Goal: Information Seeking & Learning: Learn about a topic

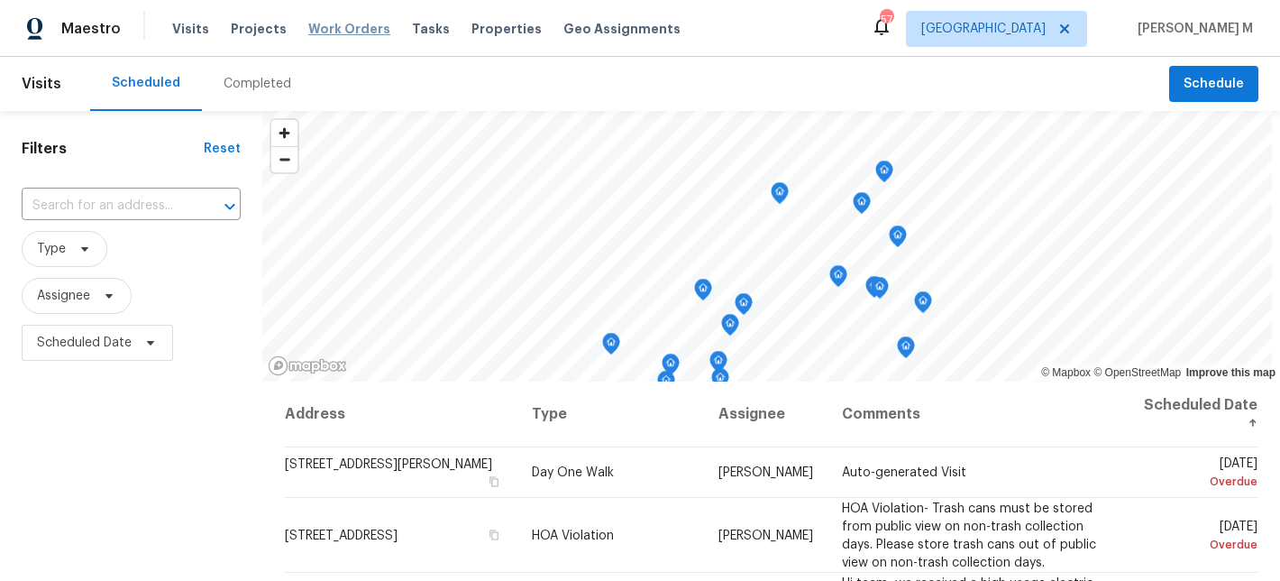
click at [342, 33] on span "Work Orders" at bounding box center [349, 29] width 82 height 18
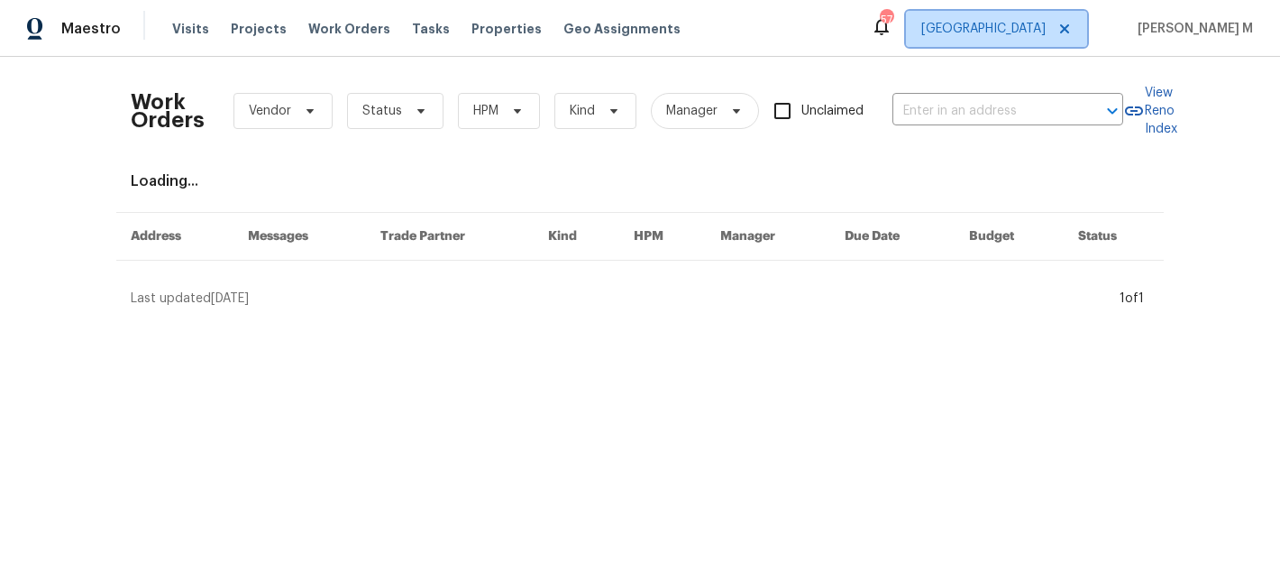
click at [1027, 43] on span "[GEOGRAPHIC_DATA]" at bounding box center [996, 29] width 181 height 36
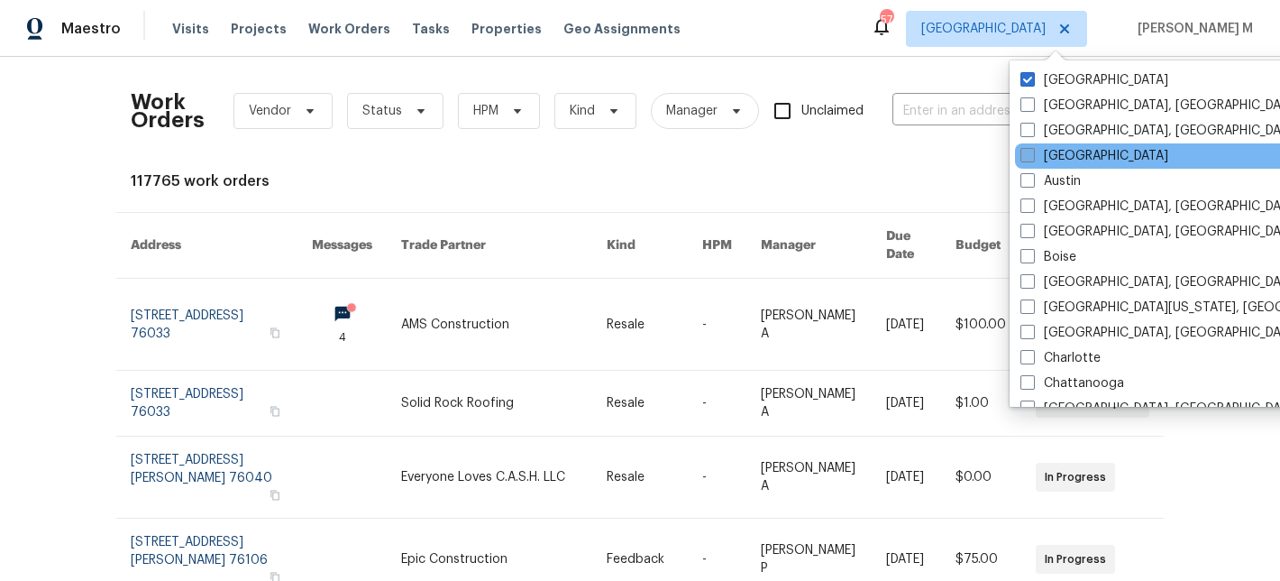
click at [1059, 164] on label "[GEOGRAPHIC_DATA]" at bounding box center [1095, 156] width 148 height 18
click at [1032, 159] on input "[GEOGRAPHIC_DATA]" at bounding box center [1027, 153] width 12 height 12
checkbox input "true"
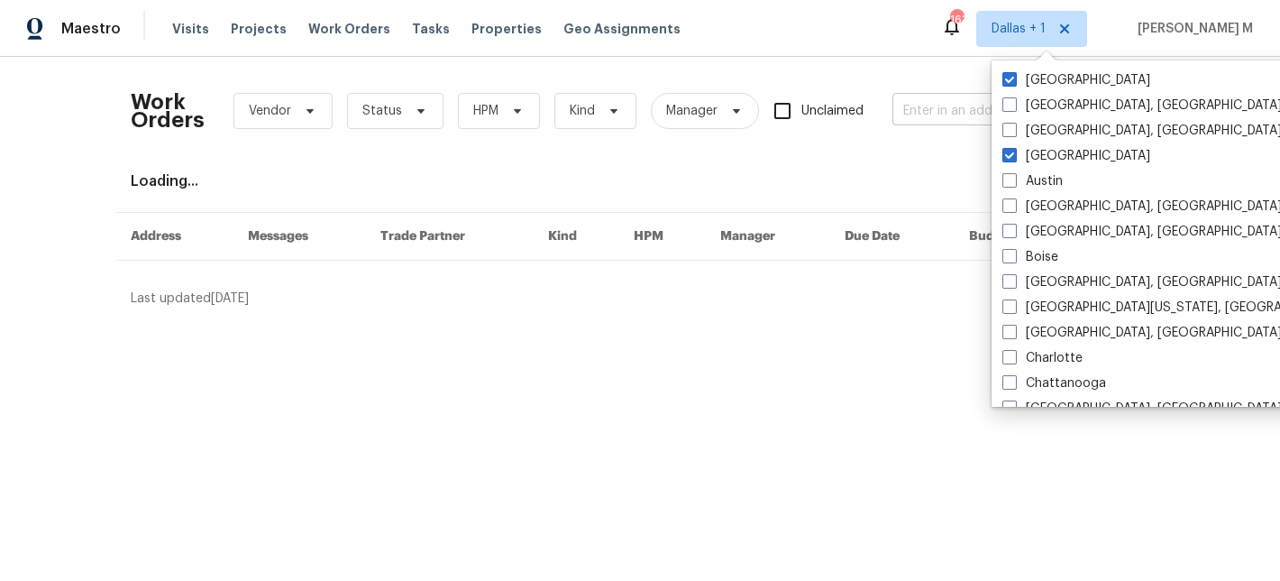
click at [935, 97] on input "text" at bounding box center [982, 111] width 180 height 28
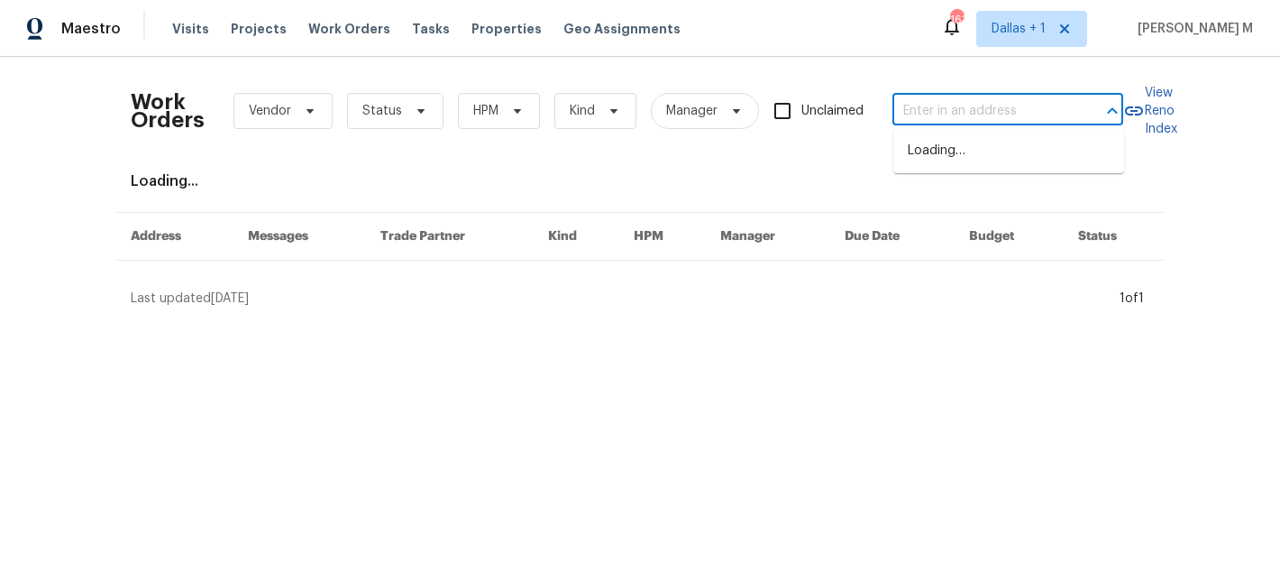
paste input "[PERSON_NAME]"
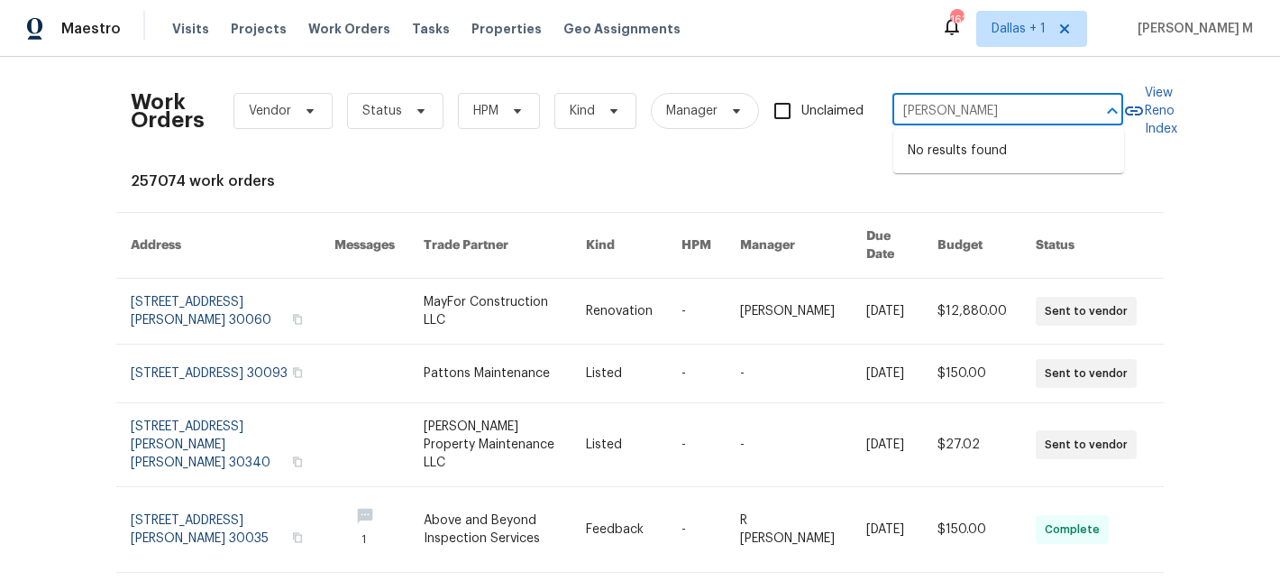
type input "[PERSON_NAME]"
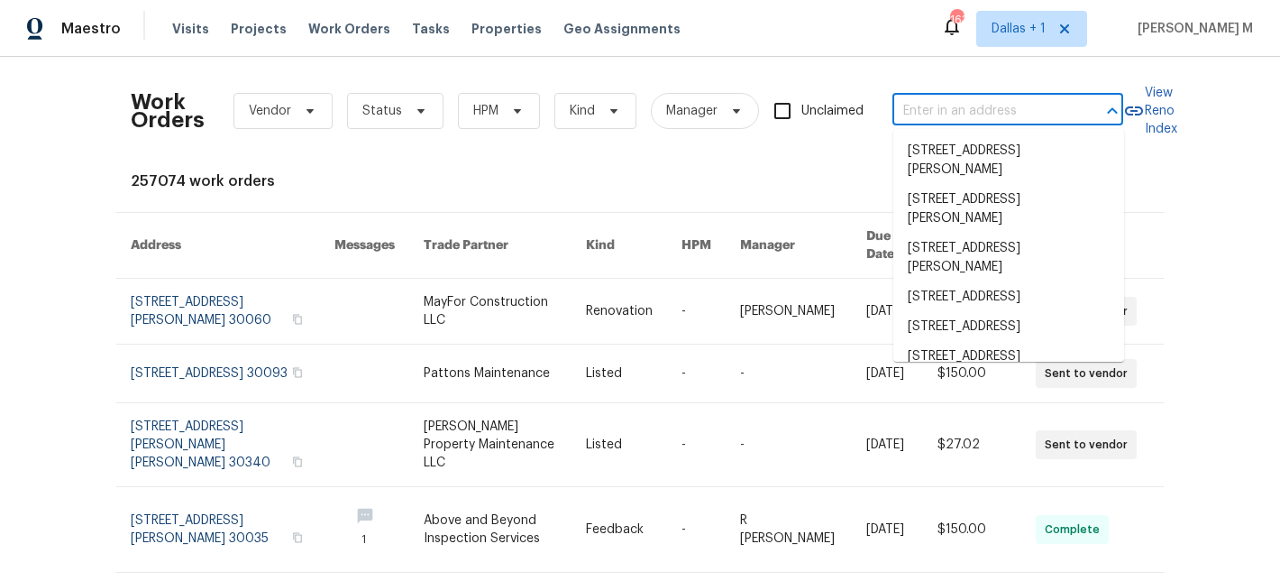
paste input "[STREET_ADDRESS]"
type input "[STREET_ADDRESS]"
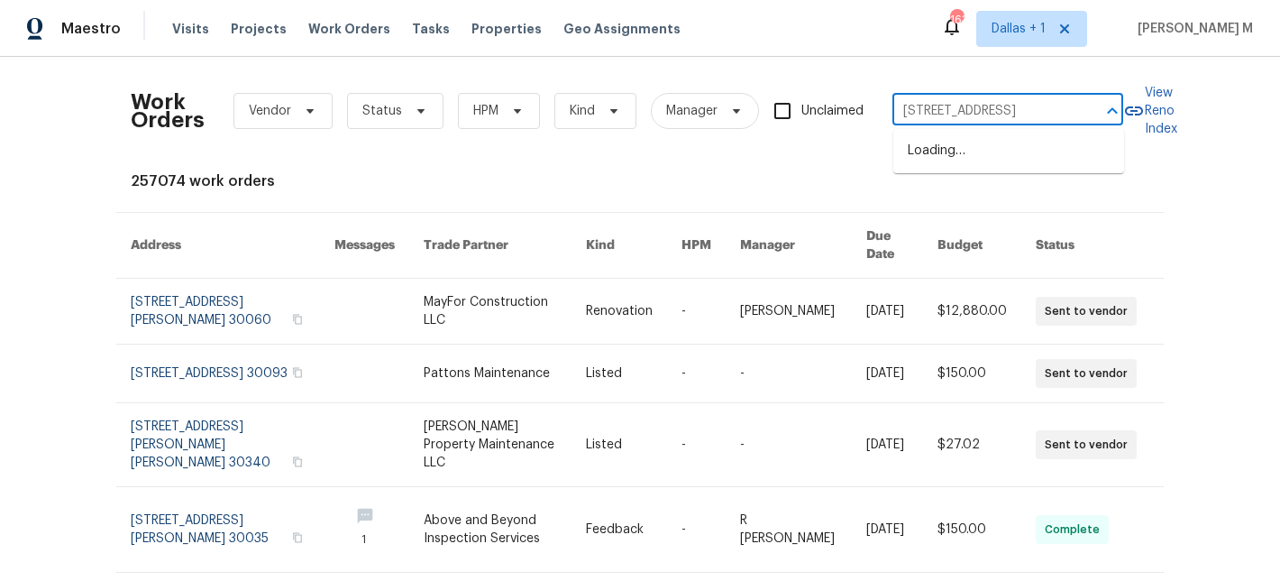
scroll to position [0, 41]
click at [996, 146] on li "[STREET_ADDRESS]" at bounding box center [1008, 151] width 231 height 30
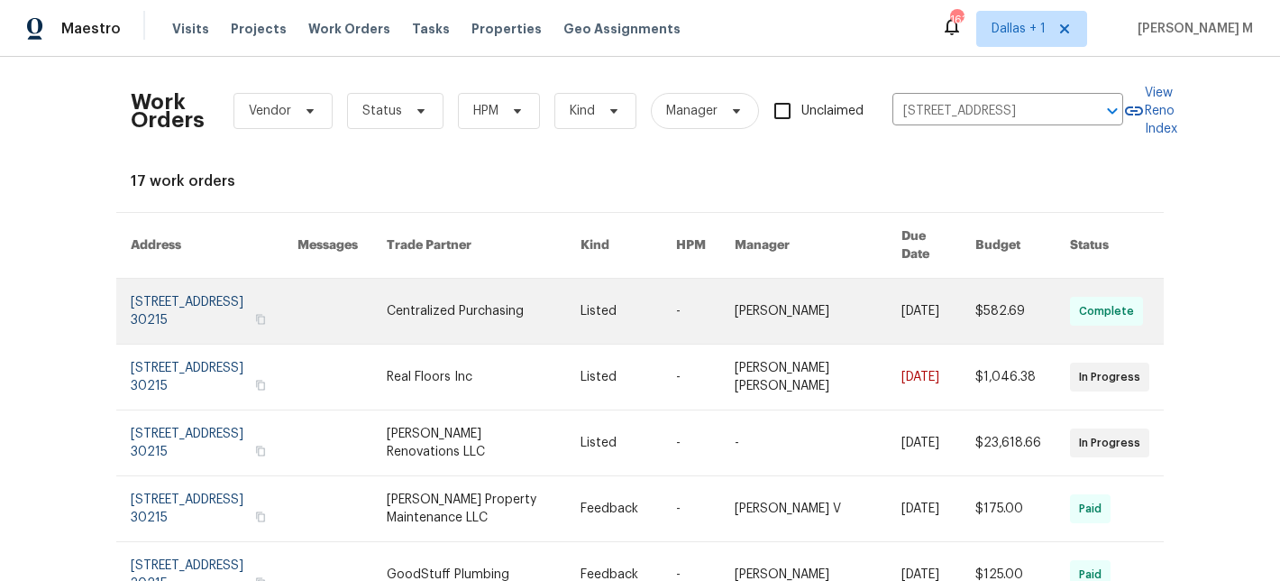
click at [793, 313] on link at bounding box center [818, 311] width 167 height 65
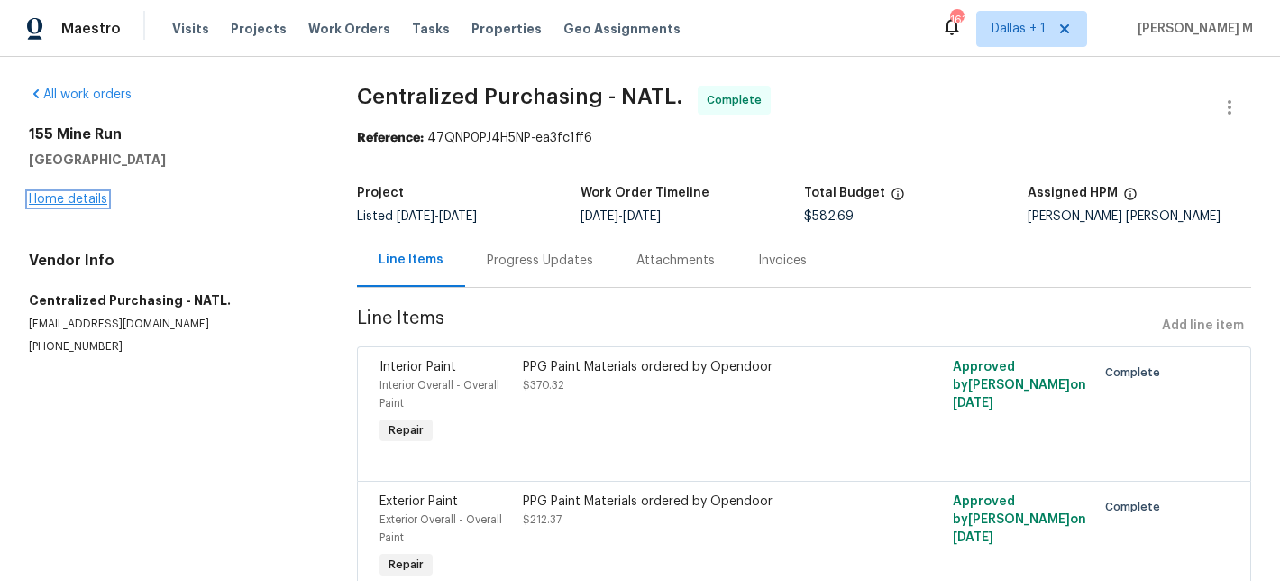
click at [74, 200] on link "Home details" at bounding box center [68, 199] width 78 height 13
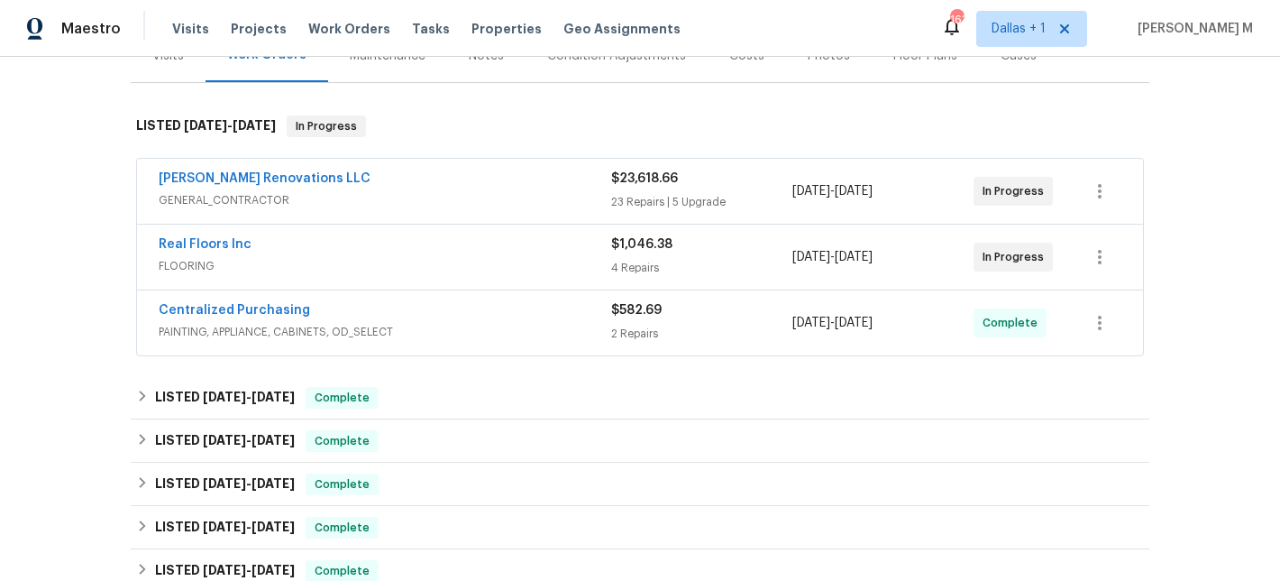
scroll to position [270, 0]
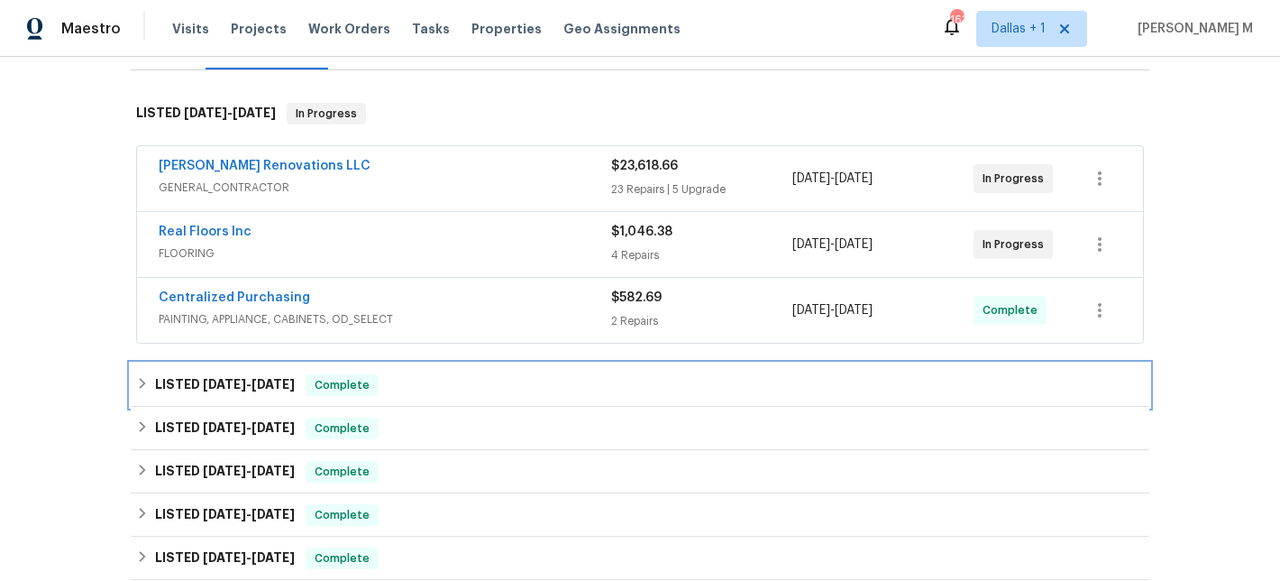
click at [444, 378] on div "LISTED [DATE] - [DATE] Complete" at bounding box center [640, 385] width 1008 height 22
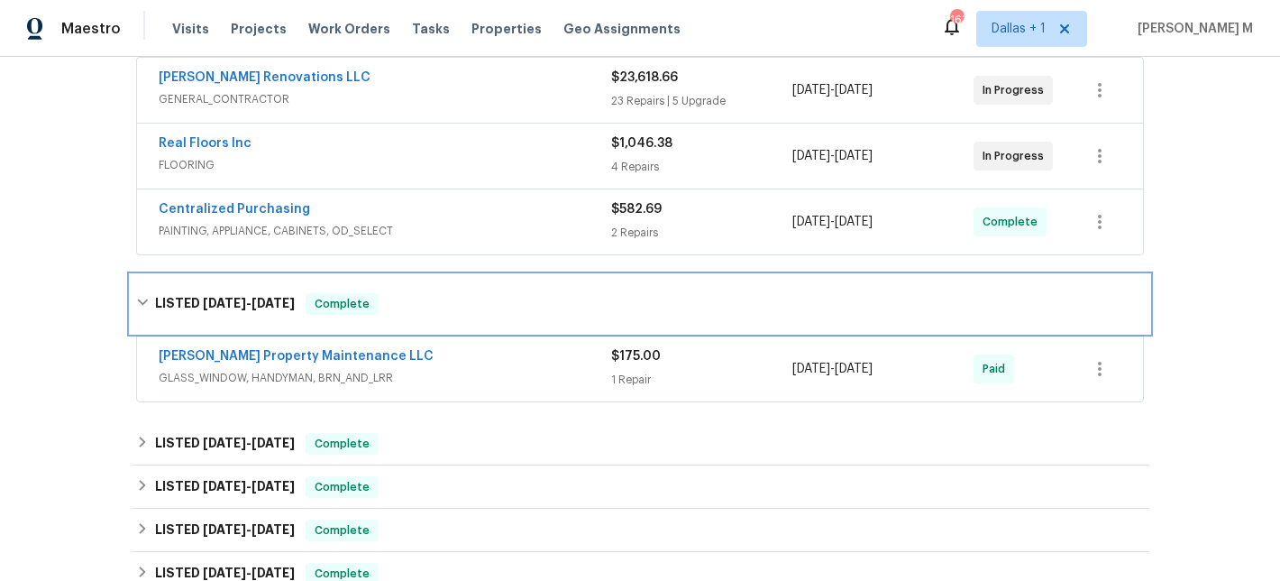
scroll to position [380, 0]
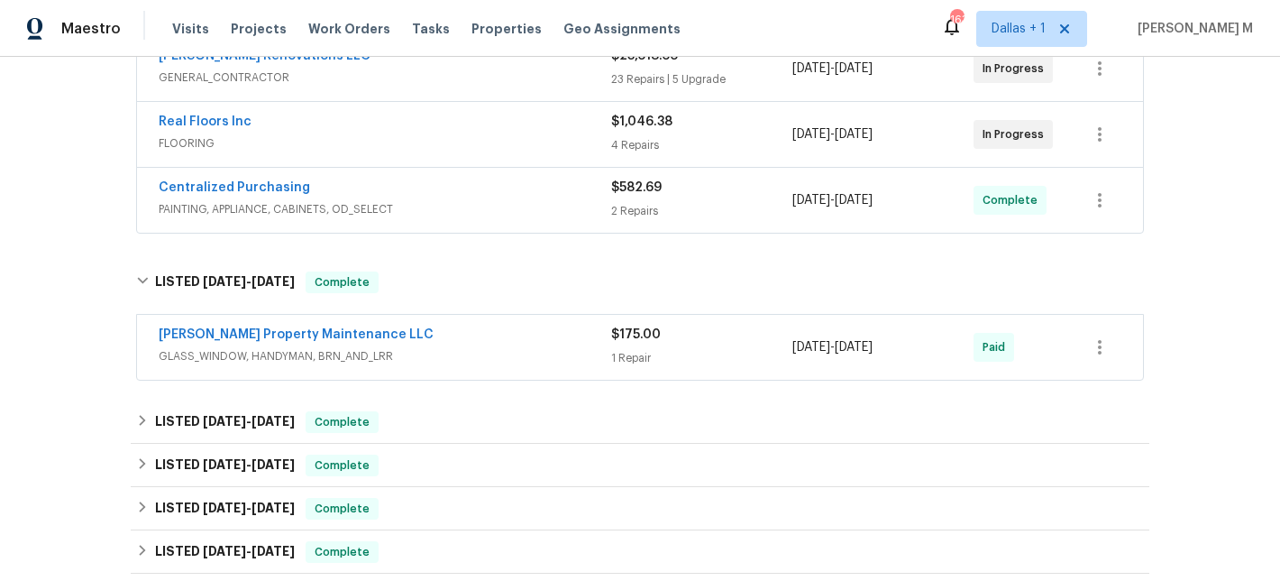
click at [466, 333] on div "[PERSON_NAME] Property Maintenance LLC" at bounding box center [385, 336] width 453 height 22
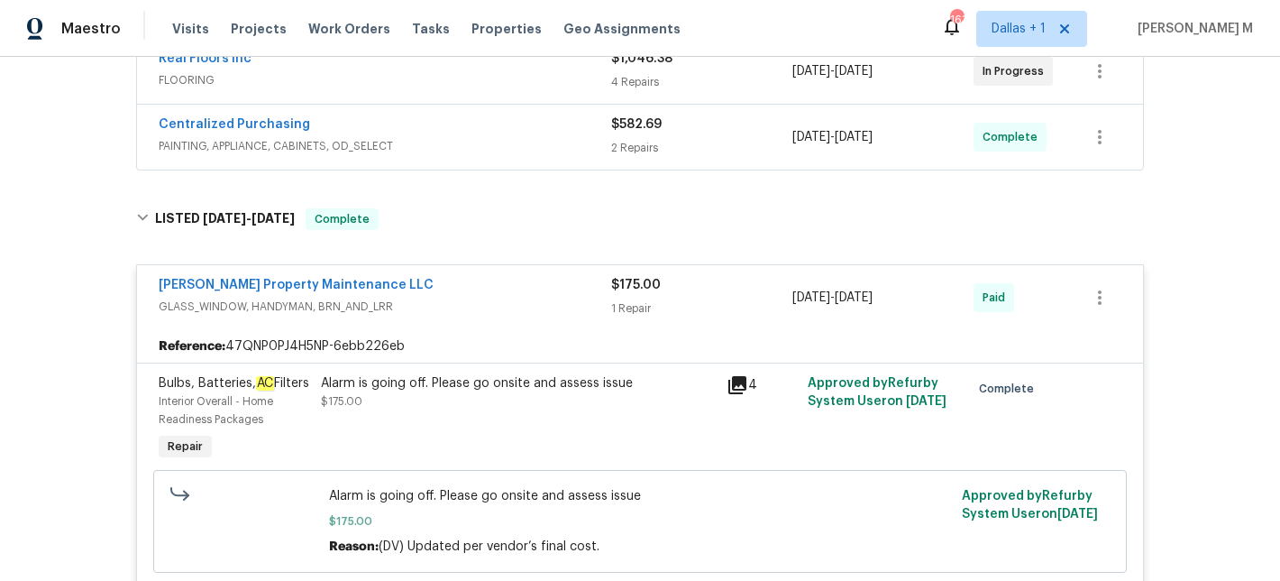
scroll to position [353, 0]
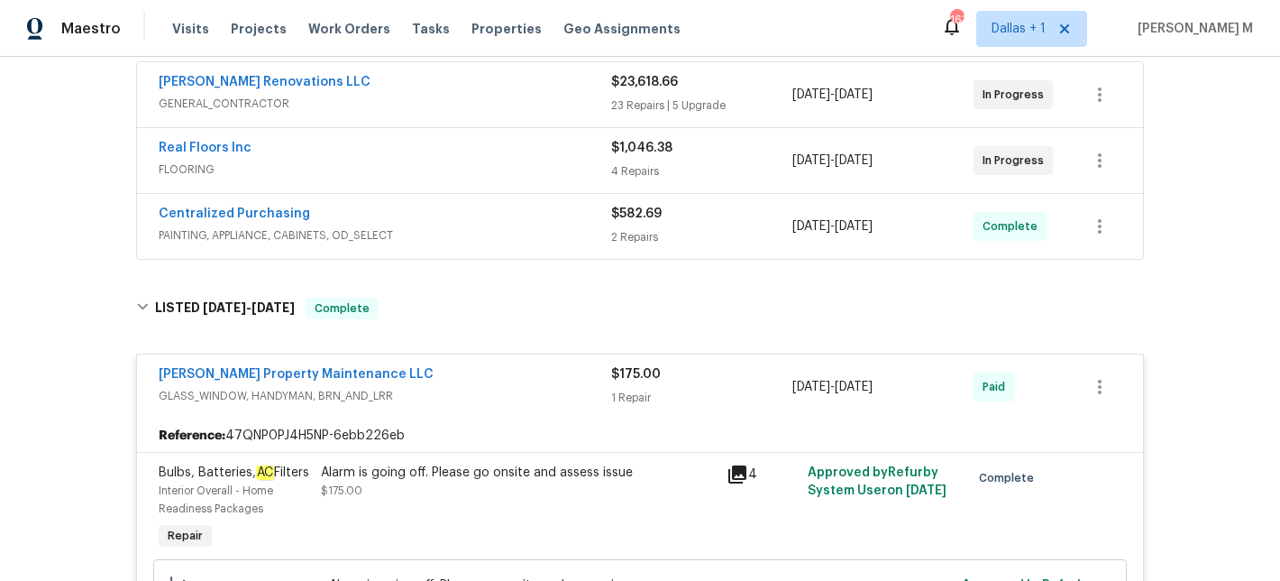
click at [526, 226] on span "PAINTING, APPLIANCE, CABINETS, OD_SELECT" at bounding box center [385, 235] width 453 height 18
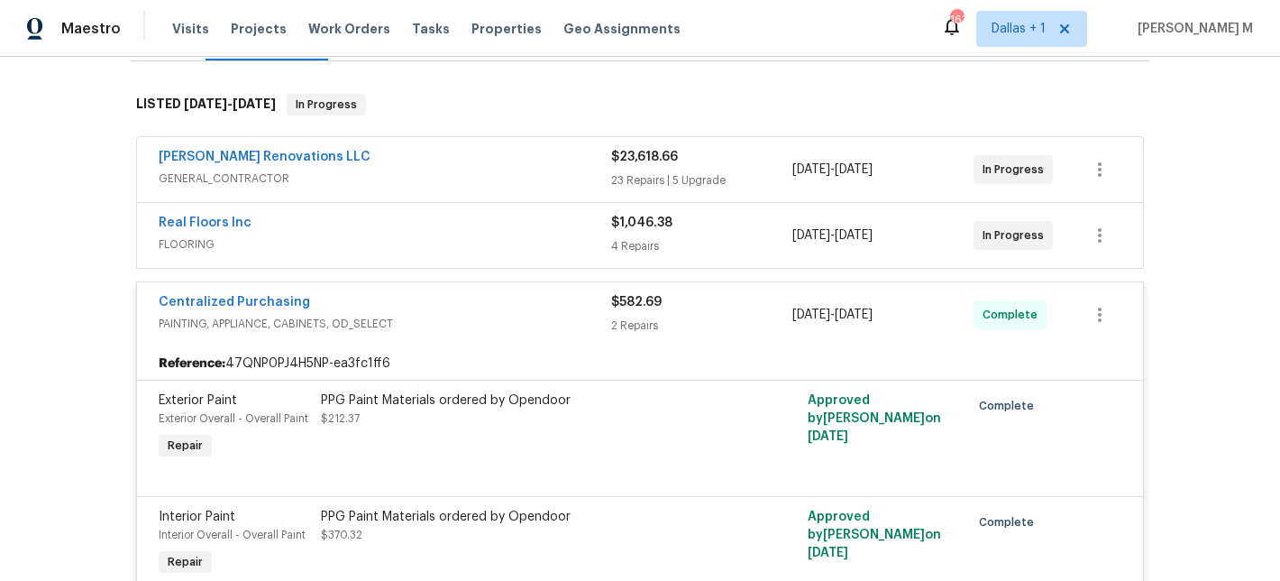
scroll to position [270, 0]
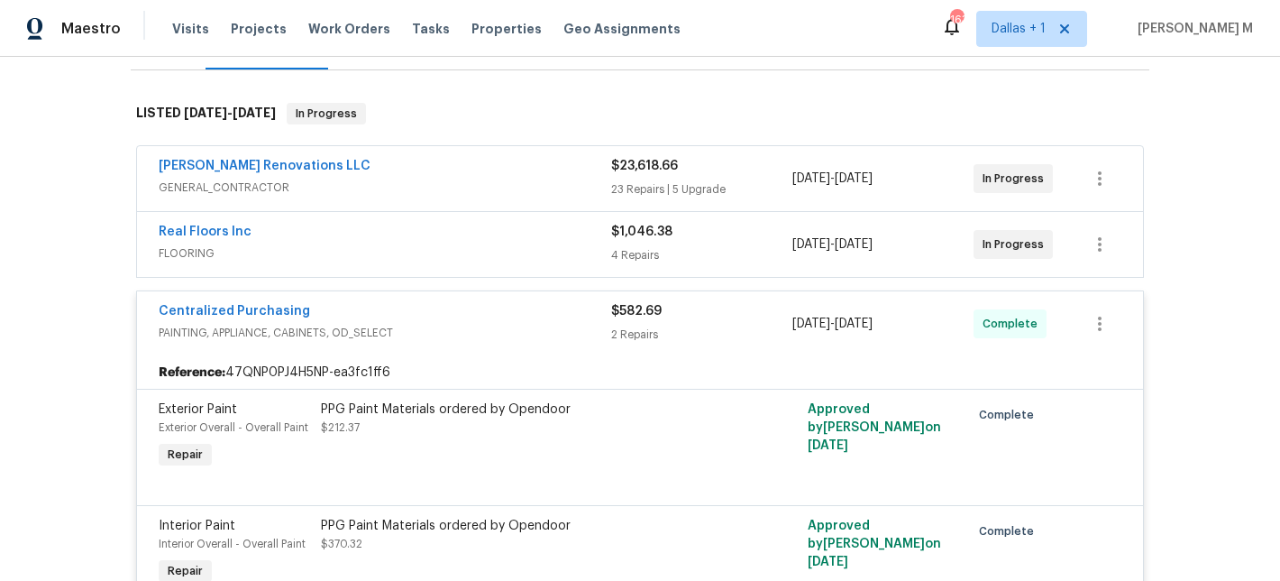
click at [552, 228] on div "Real Floors Inc" at bounding box center [385, 234] width 453 height 22
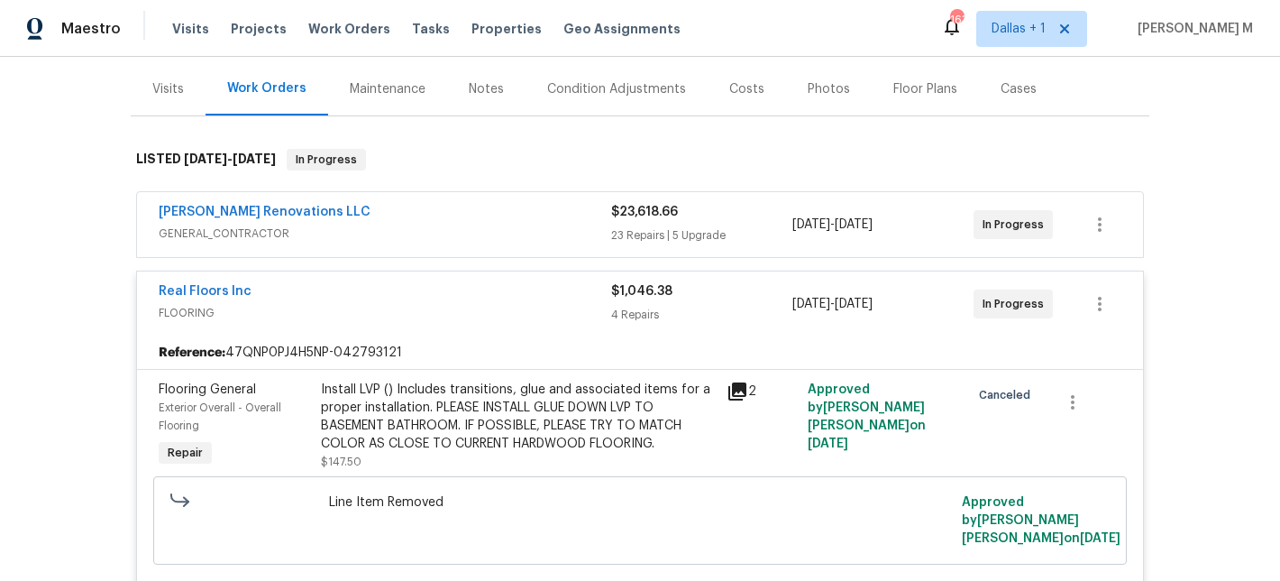
scroll to position [162, 0]
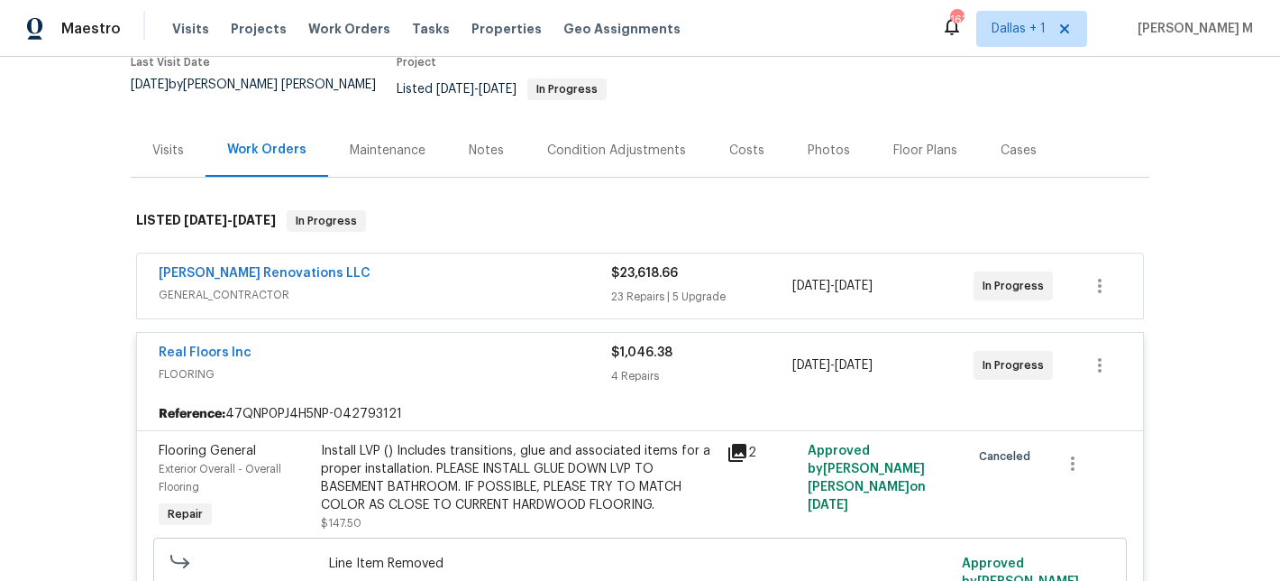
click at [494, 286] on span "GENERAL_CONTRACTOR" at bounding box center [385, 295] width 453 height 18
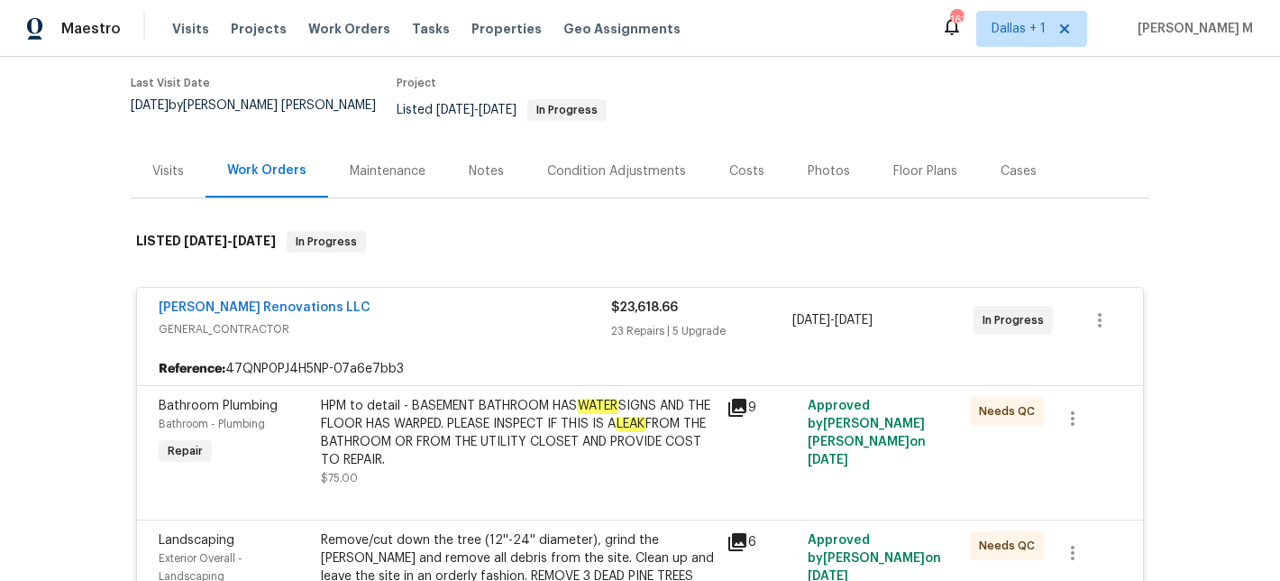
scroll to position [140, 0]
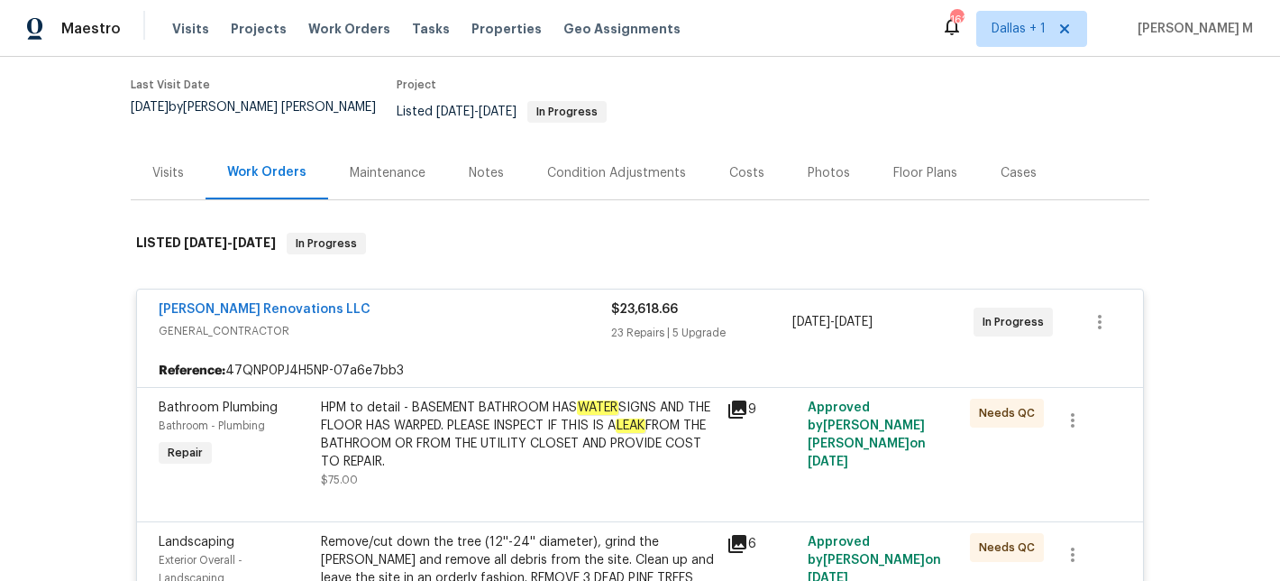
click at [621, 415] on div "HPM to detail - BASEMENT BATHROOM HAS WATER SIGNS AND THE FLOOR HAS WARPED. PLE…" at bounding box center [518, 434] width 395 height 72
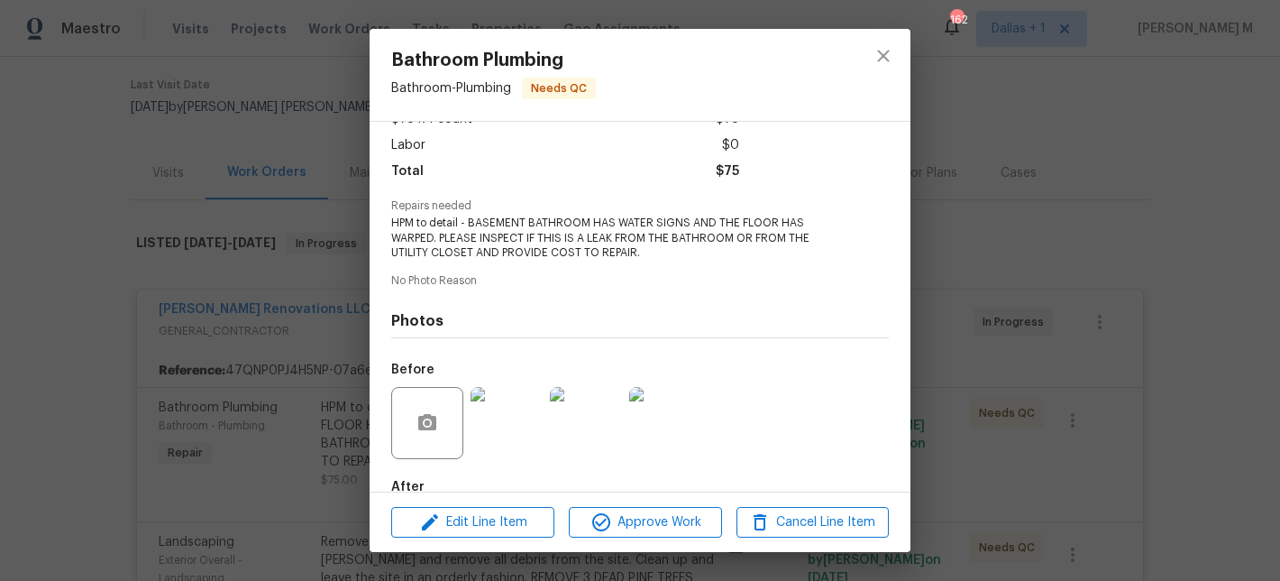
scroll to position [219, 0]
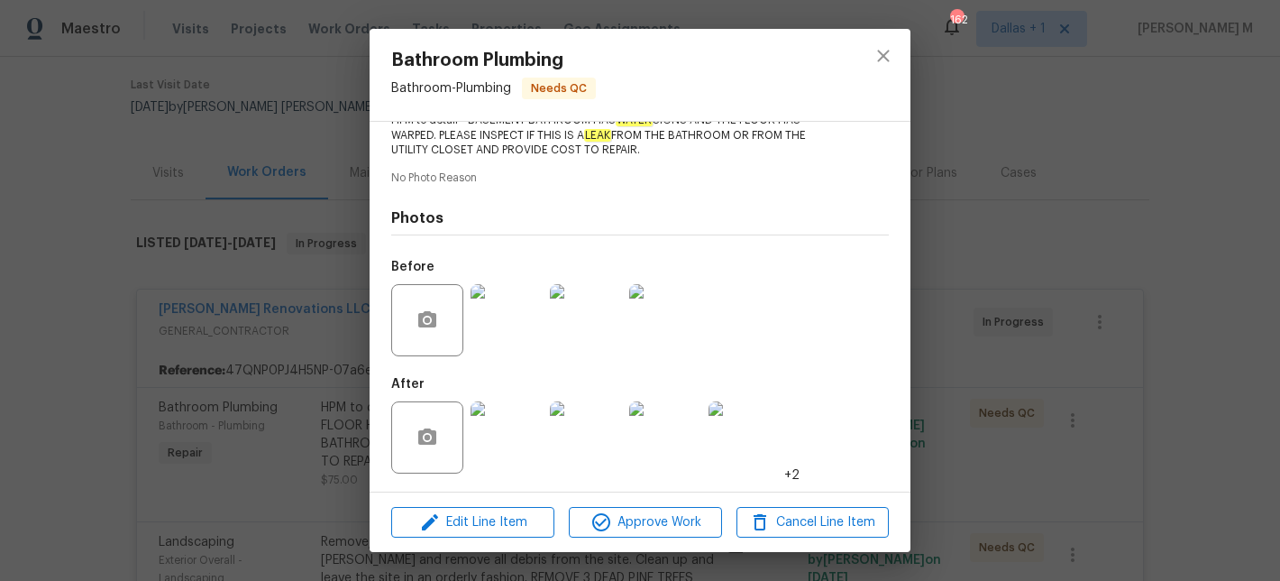
click at [504, 359] on div at bounding box center [506, 320] width 79 height 94
click at [504, 342] on img at bounding box center [507, 320] width 72 height 72
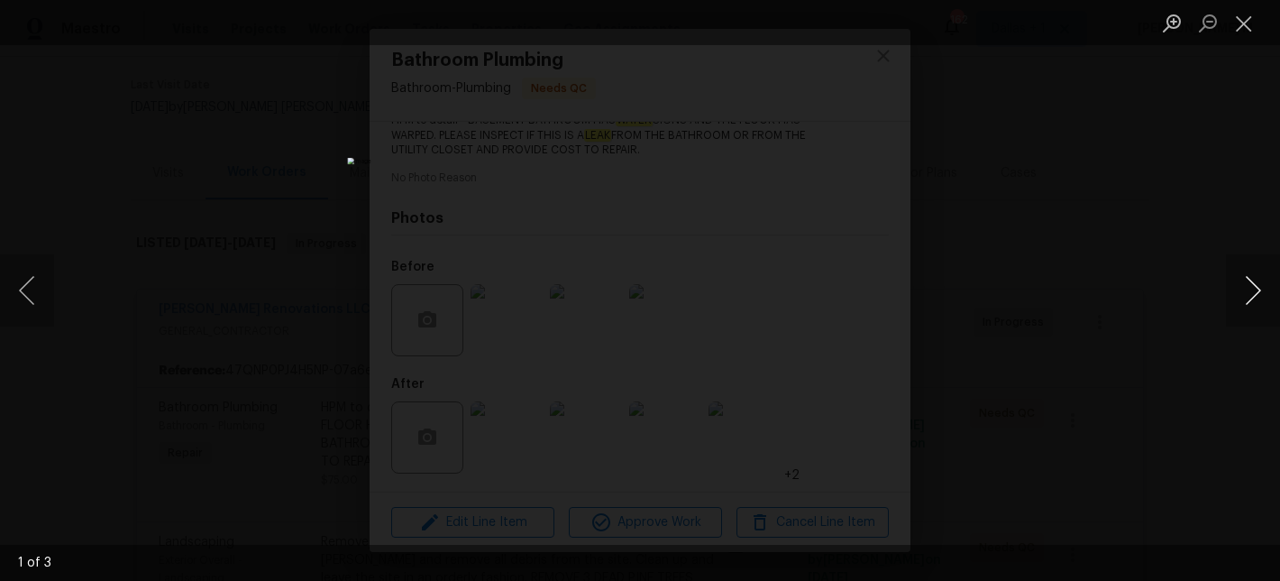
click at [1258, 300] on button "Next image" at bounding box center [1253, 290] width 54 height 72
click at [1245, 36] on button "Close lightbox" at bounding box center [1244, 23] width 36 height 32
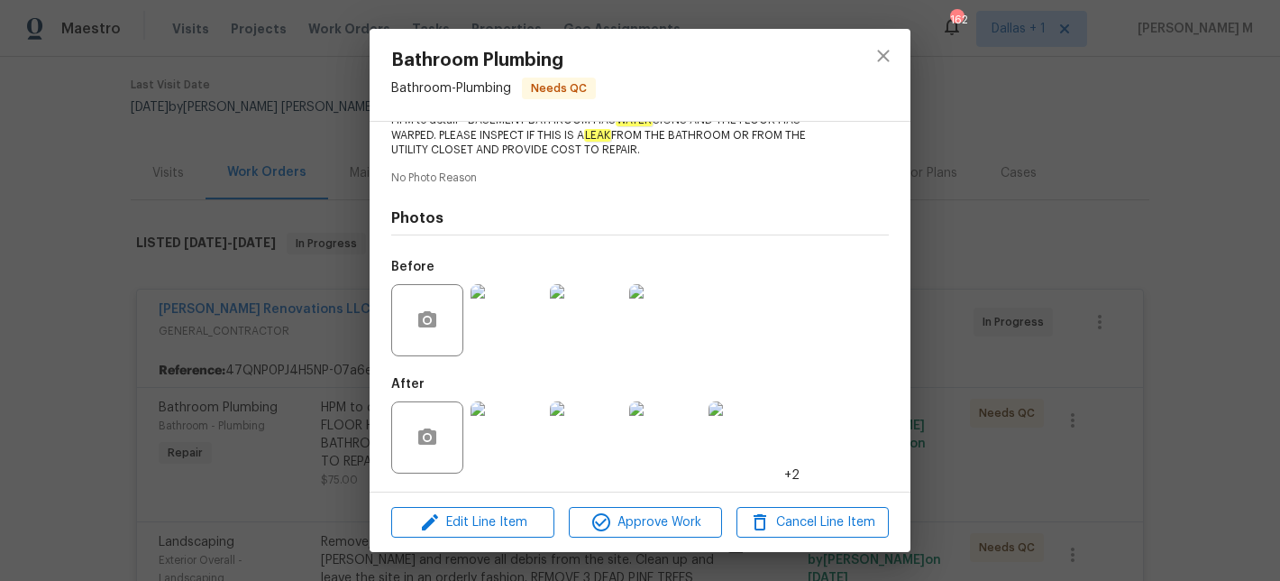
click at [485, 430] on img at bounding box center [507, 437] width 72 height 72
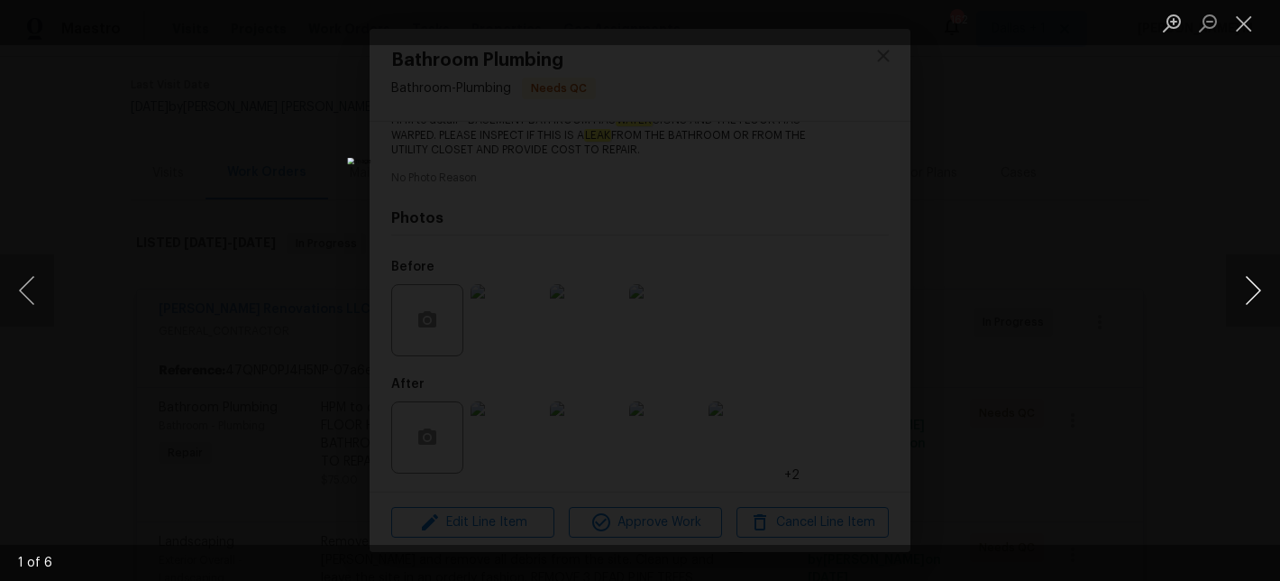
click at [1259, 289] on button "Next image" at bounding box center [1253, 290] width 54 height 72
click at [1243, 23] on button "Close lightbox" at bounding box center [1244, 23] width 36 height 32
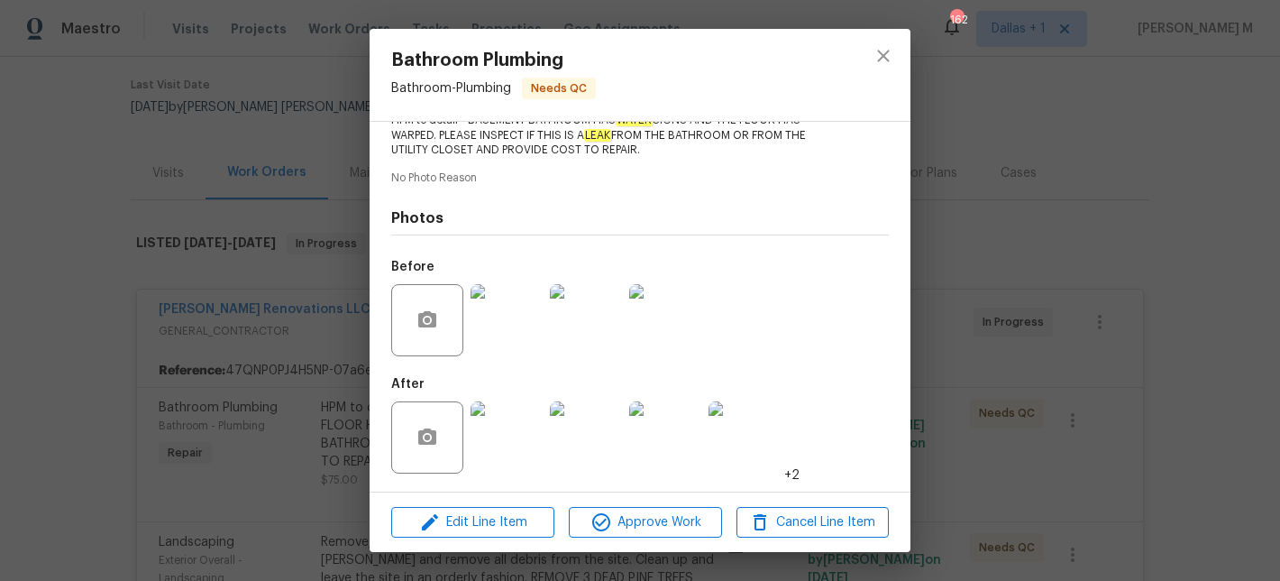
click at [524, 304] on img at bounding box center [507, 320] width 72 height 72
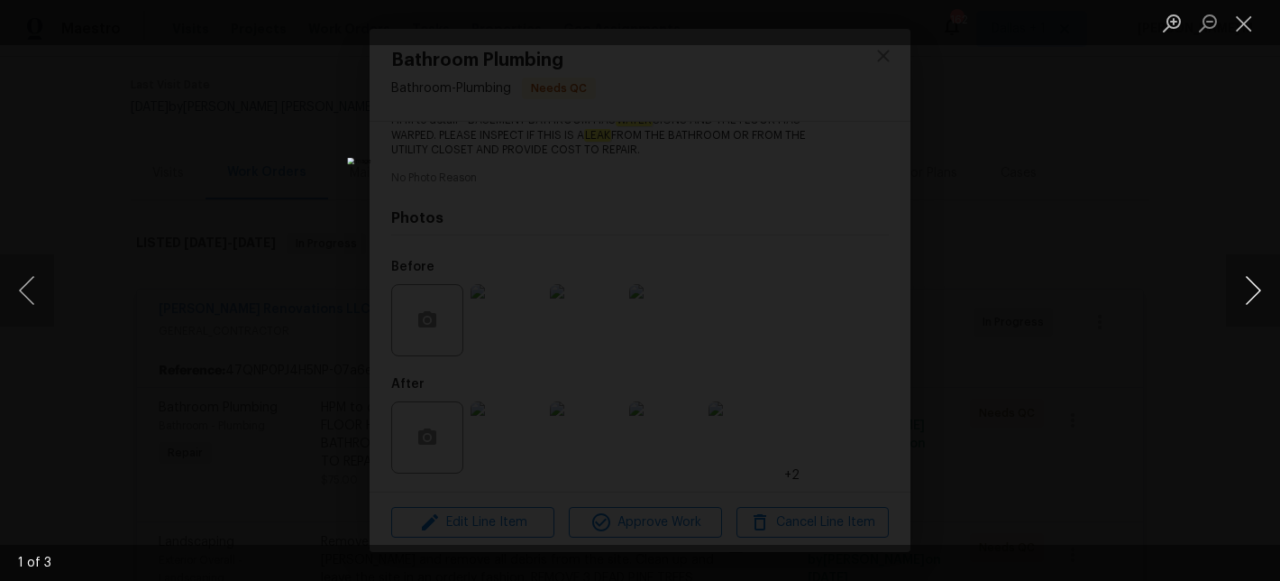
click at [1251, 291] on button "Next image" at bounding box center [1253, 290] width 54 height 72
click at [1235, 16] on button "Close lightbox" at bounding box center [1244, 23] width 36 height 32
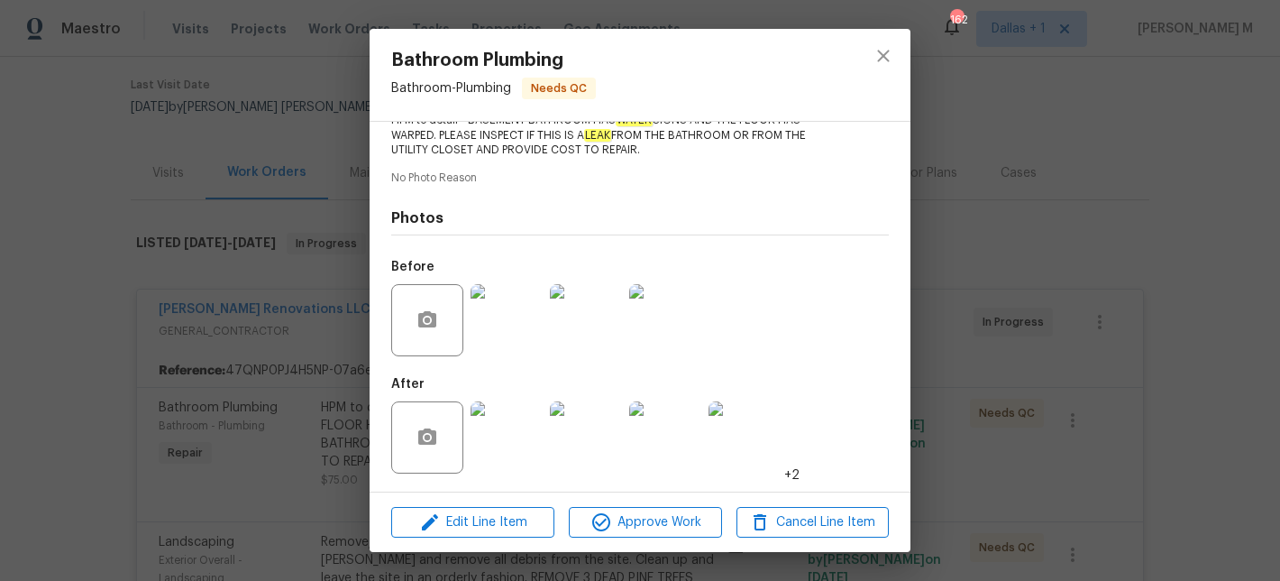
click at [513, 435] on img at bounding box center [507, 437] width 72 height 72
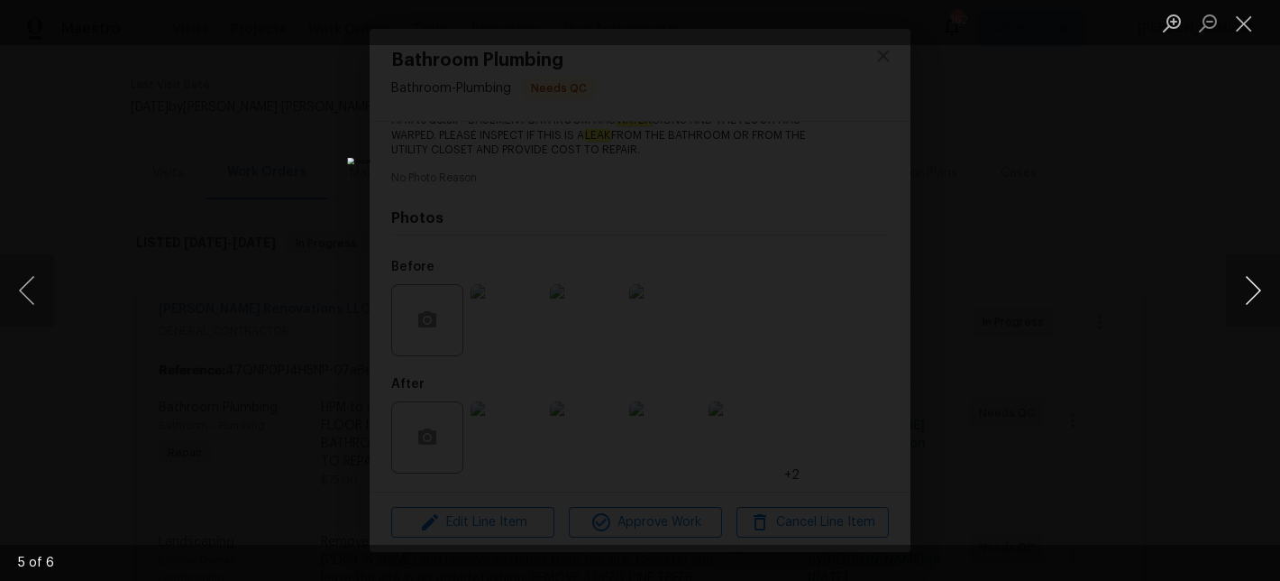
click at [1244, 305] on button "Next image" at bounding box center [1253, 290] width 54 height 72
click at [1248, 21] on button "Close lightbox" at bounding box center [1244, 23] width 36 height 32
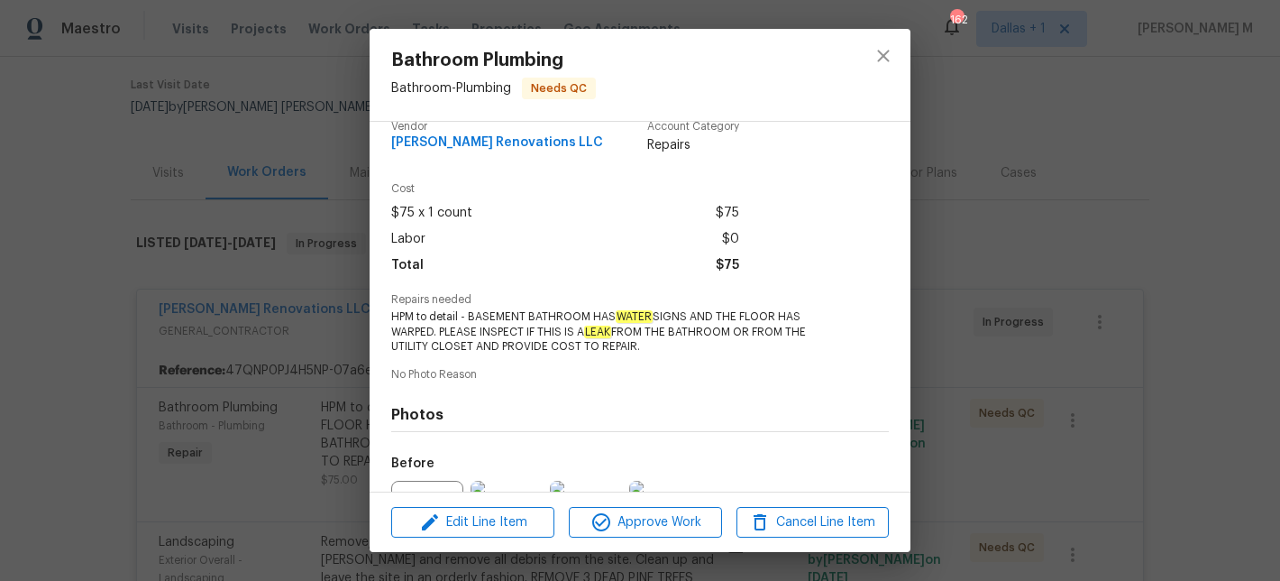
scroll to position [0, 0]
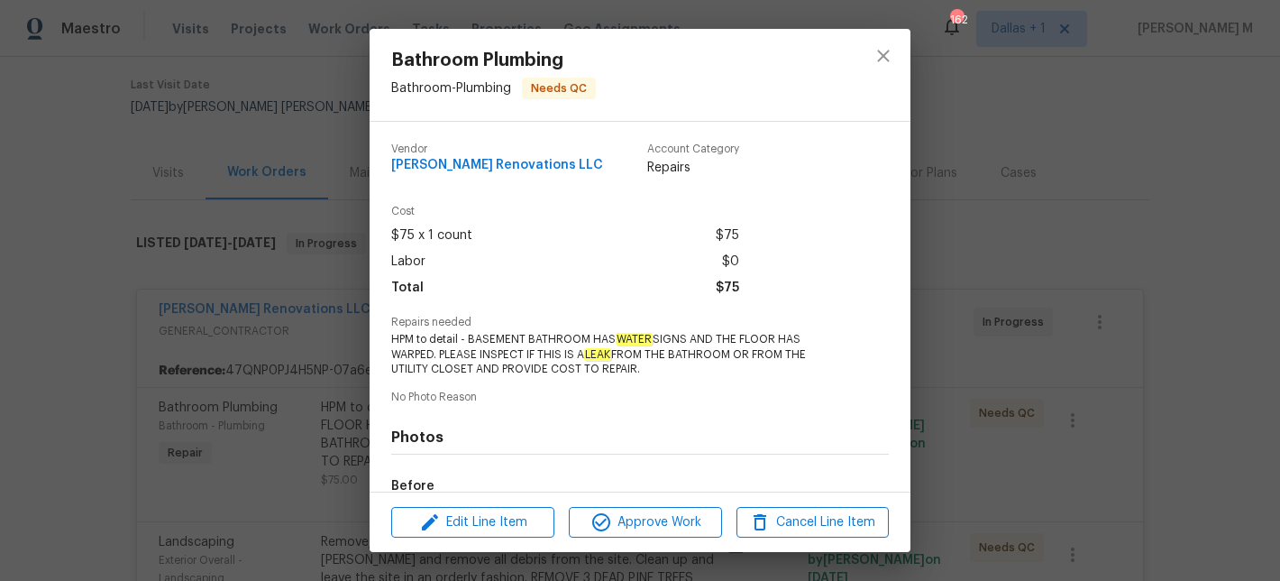
click at [243, 309] on div "Bathroom Plumbing Bathroom - Plumbing Needs QC Vendor [PERSON_NAME] Renovations…" at bounding box center [640, 290] width 1280 height 581
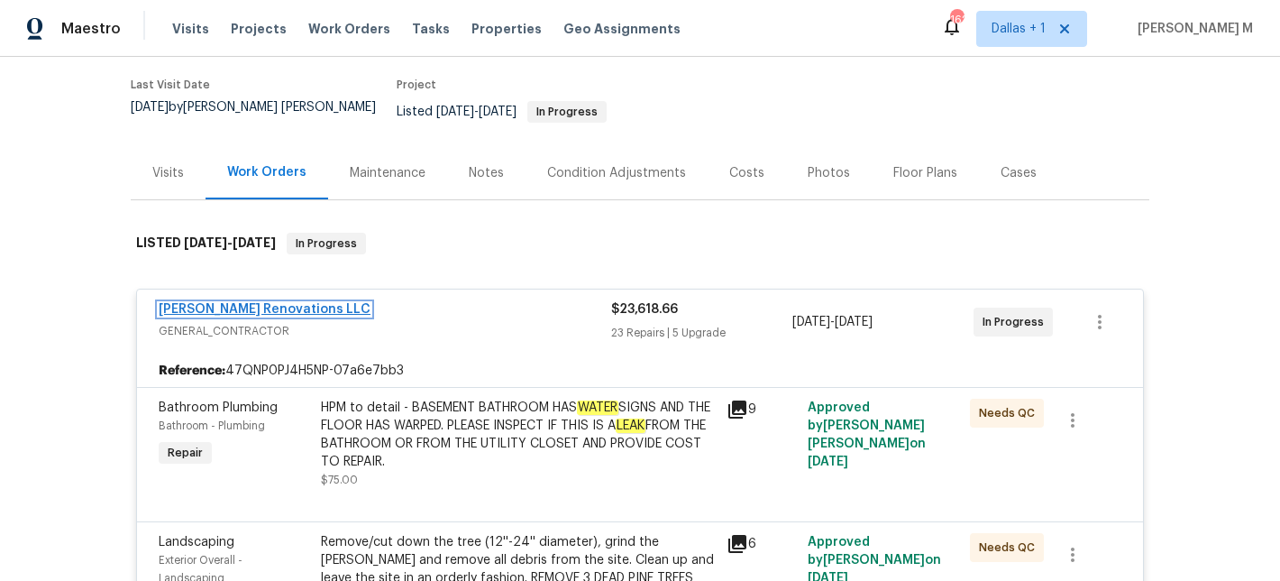
click at [247, 303] on link "[PERSON_NAME] Renovations LLC" at bounding box center [265, 309] width 212 height 13
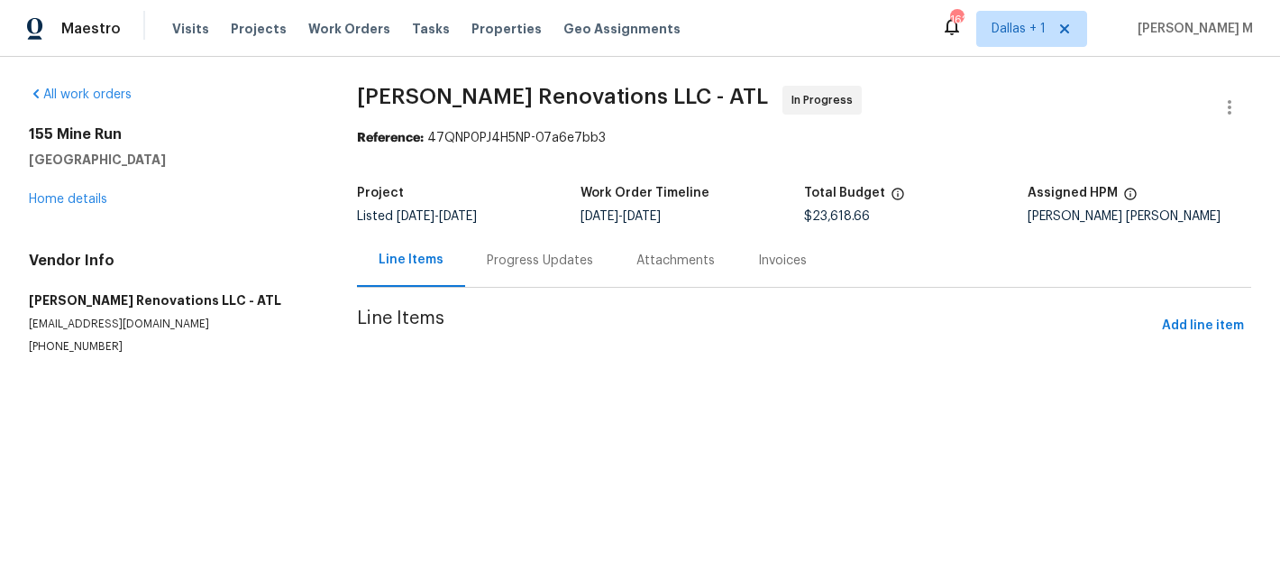
click at [517, 268] on div "Progress Updates" at bounding box center [540, 261] width 106 height 18
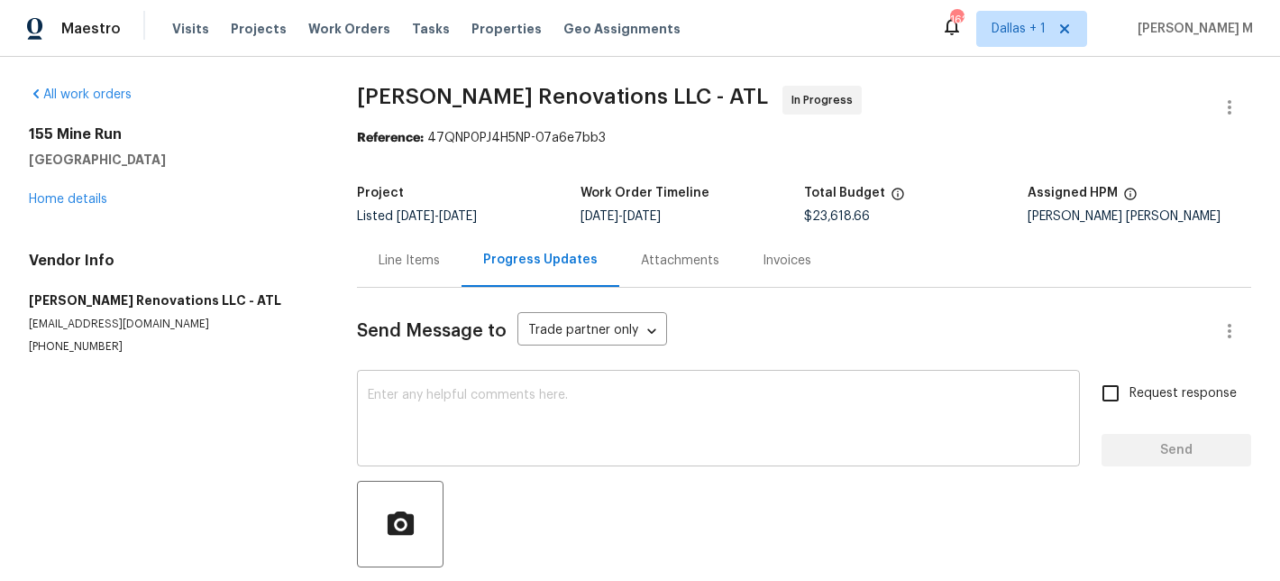
scroll to position [160, 0]
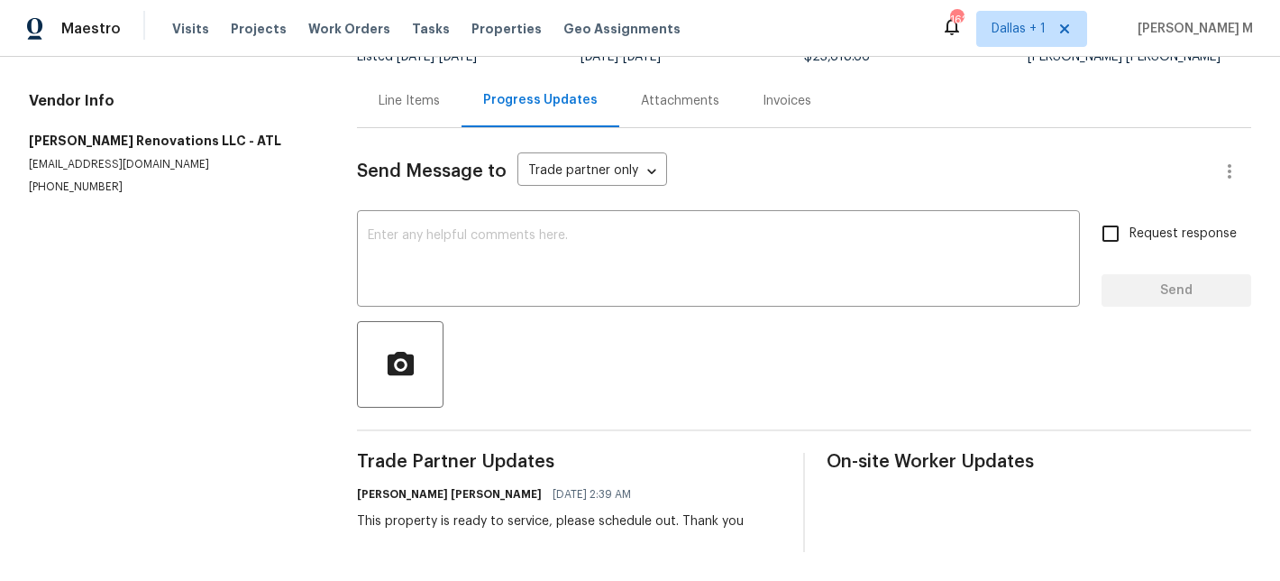
click at [388, 104] on div "Line Items" at bounding box center [409, 101] width 61 height 18
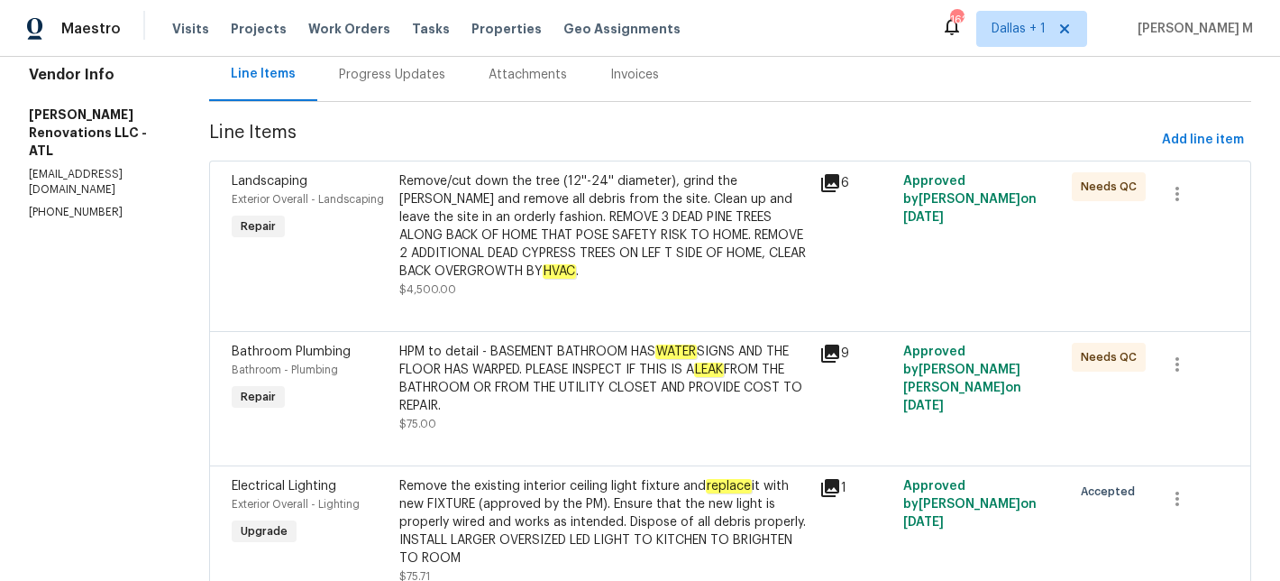
scroll to position [182, 0]
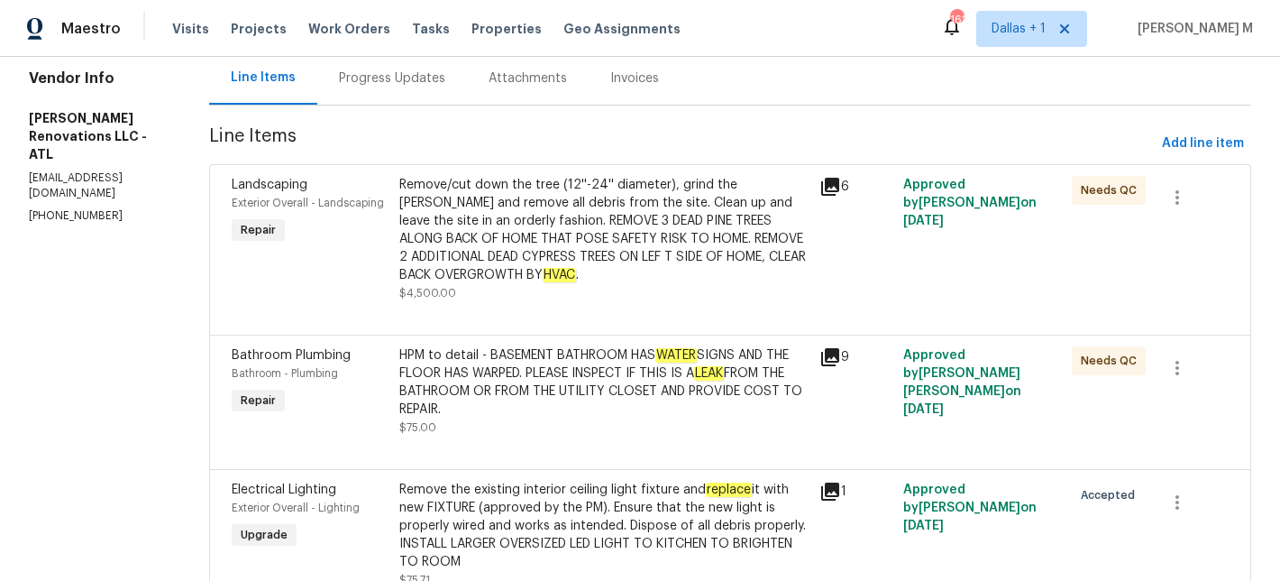
click at [533, 234] on div "Remove/cut down the tree (12''-24'' diameter), grind the [PERSON_NAME] and remo…" at bounding box center [603, 230] width 409 height 108
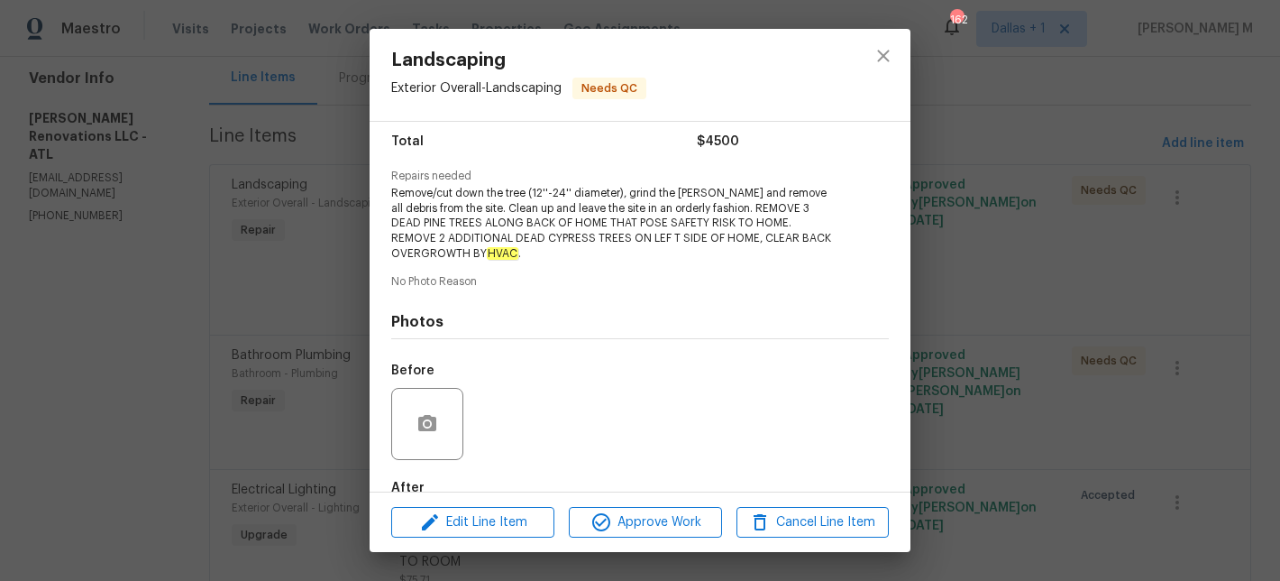
scroll to position [151, 0]
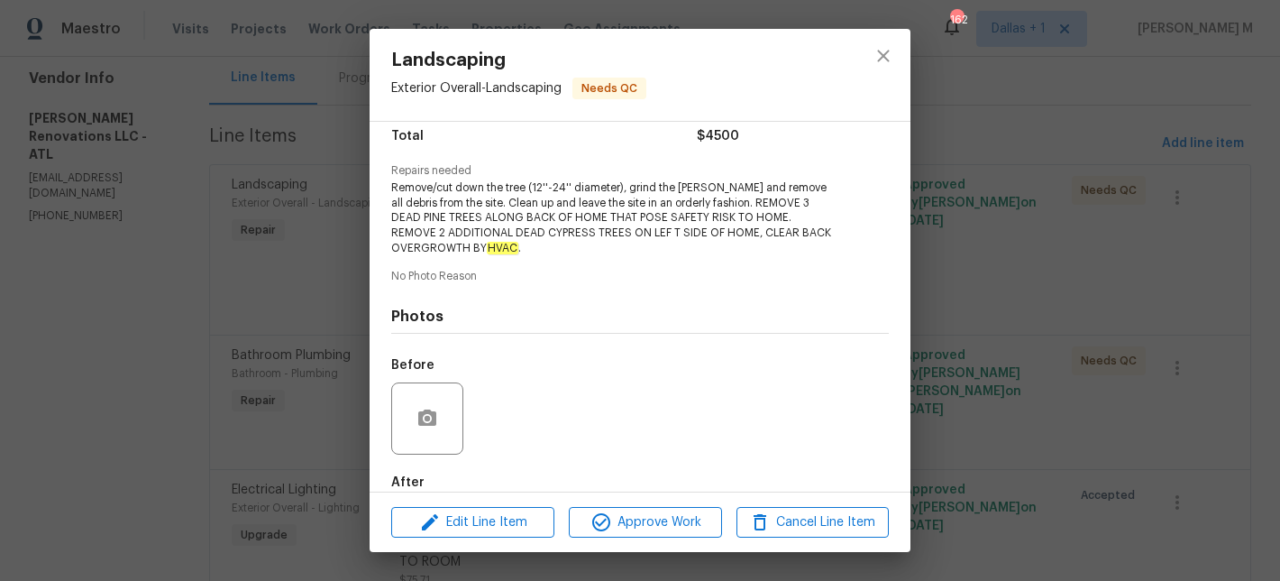
click at [326, 321] on div "Landscaping Exterior Overall - Landscaping Needs QC Vendor [PERSON_NAME] Renova…" at bounding box center [640, 290] width 1280 height 581
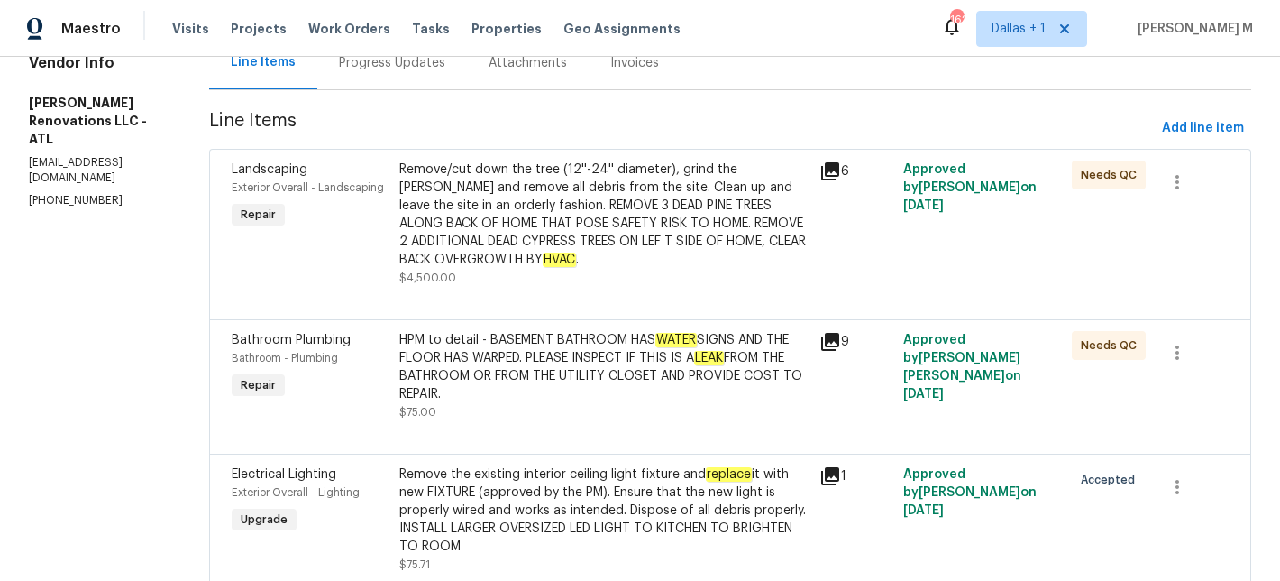
scroll to position [203, 0]
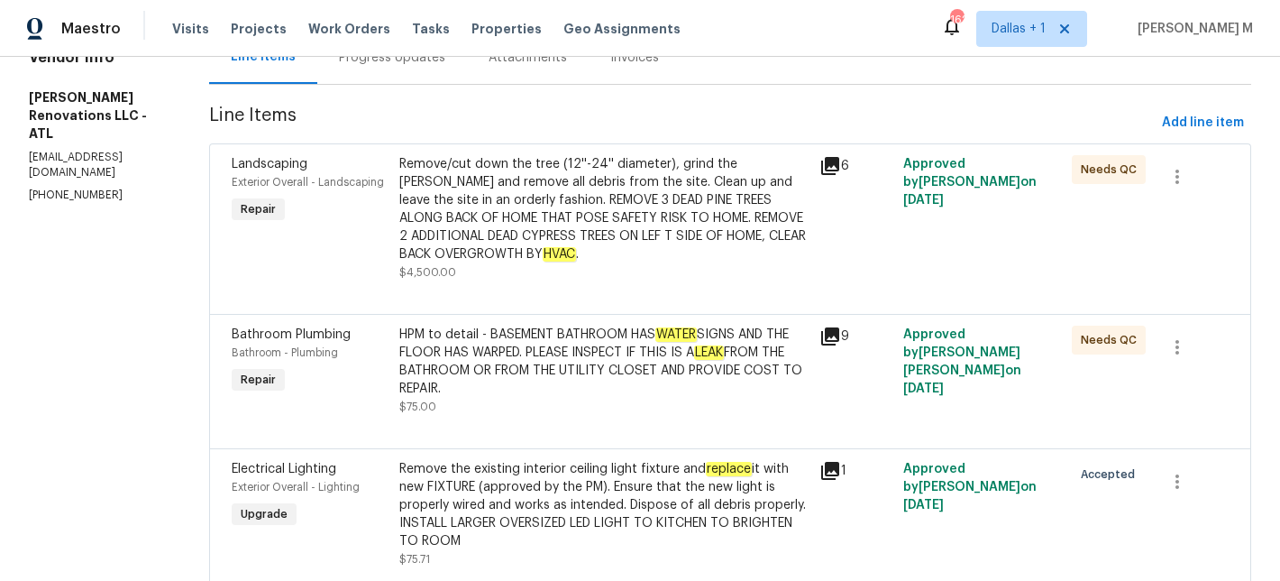
click at [659, 196] on div "Remove/cut down the tree (12''-24'' diameter), grind the [PERSON_NAME] and remo…" at bounding box center [603, 209] width 409 height 108
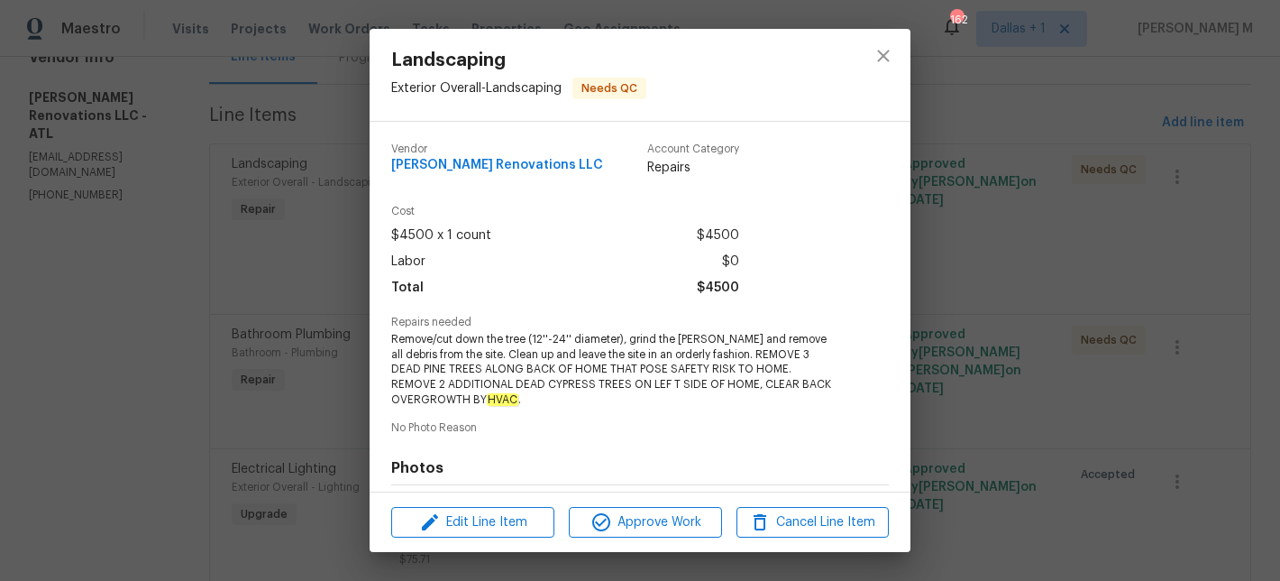
scroll to position [249, 0]
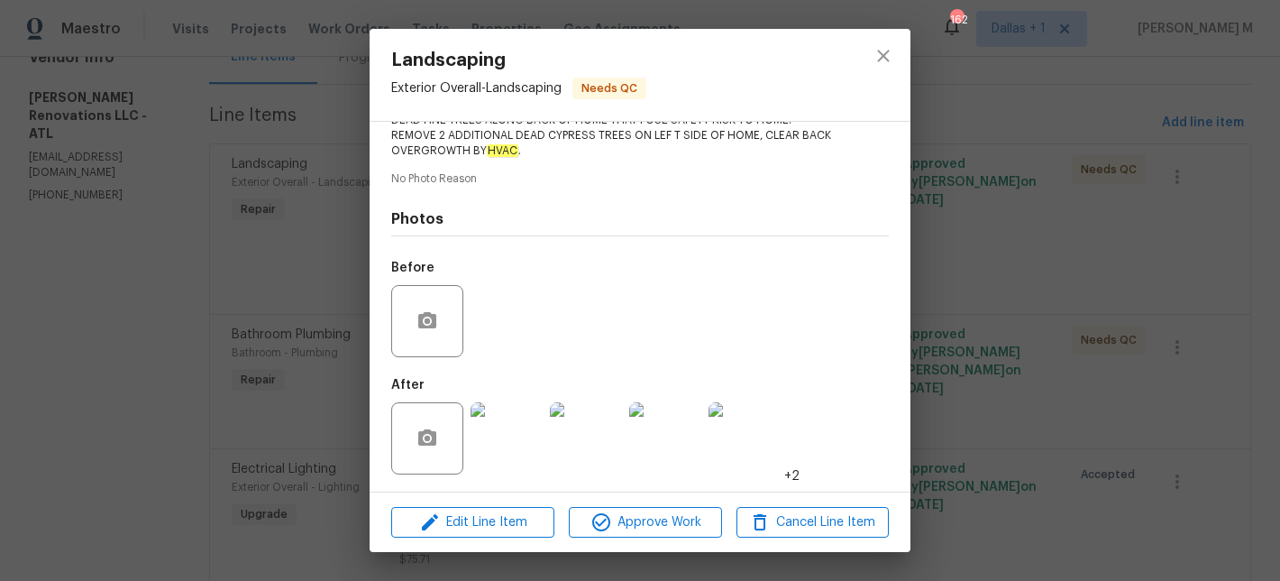
click at [533, 424] on img at bounding box center [507, 438] width 72 height 72
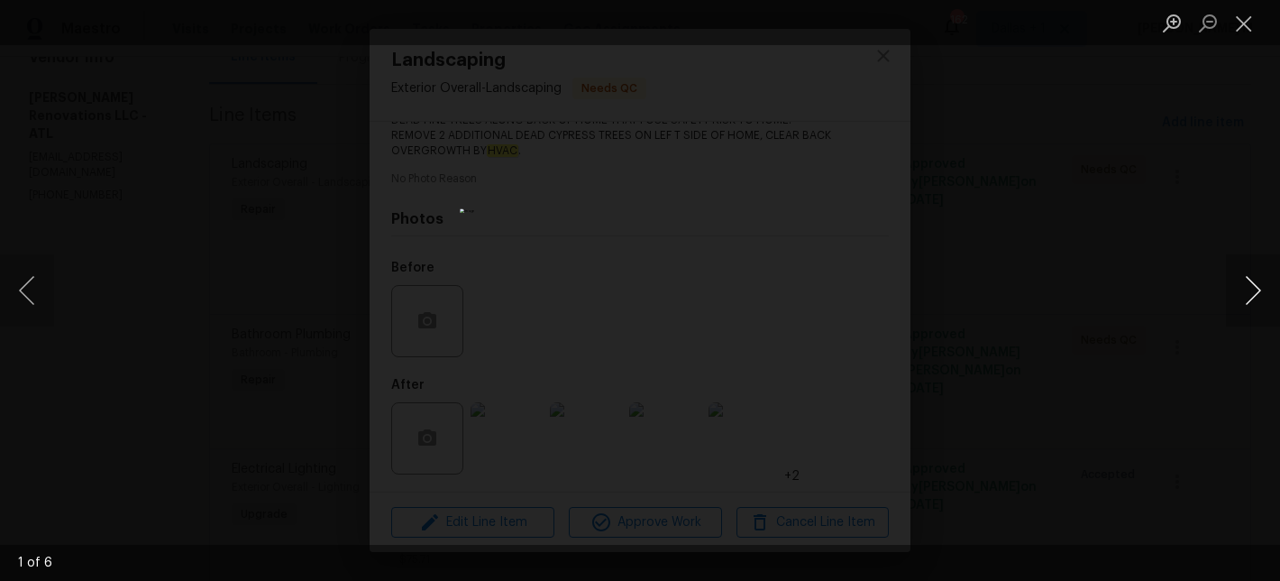
click at [1242, 301] on button "Next image" at bounding box center [1253, 290] width 54 height 72
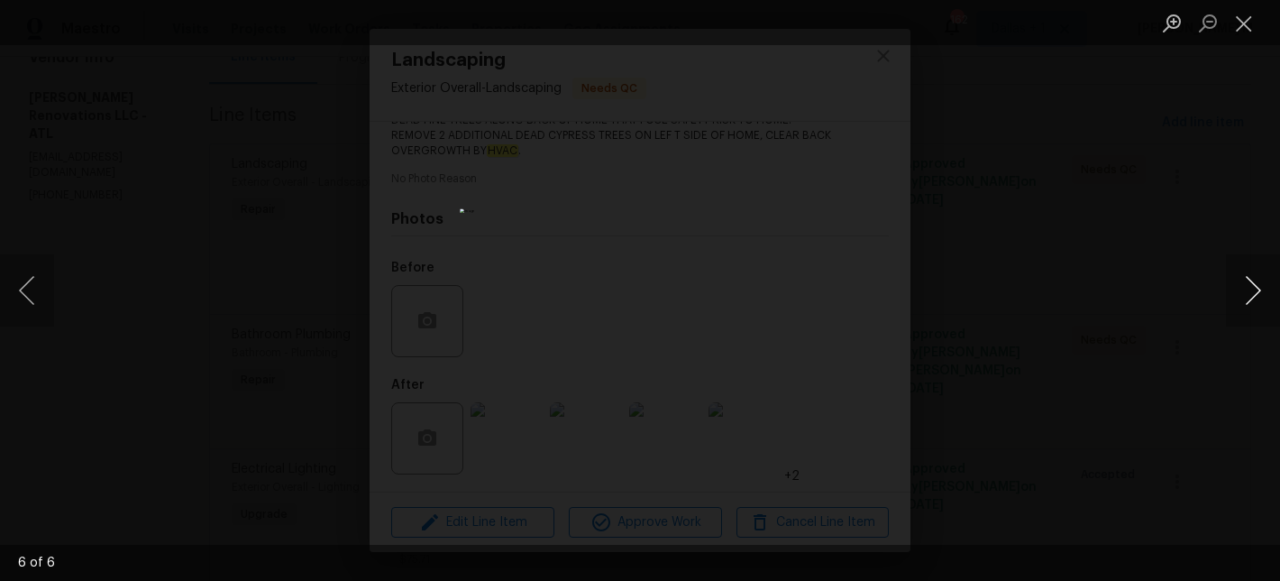
click at [1242, 301] on button "Next image" at bounding box center [1253, 290] width 54 height 72
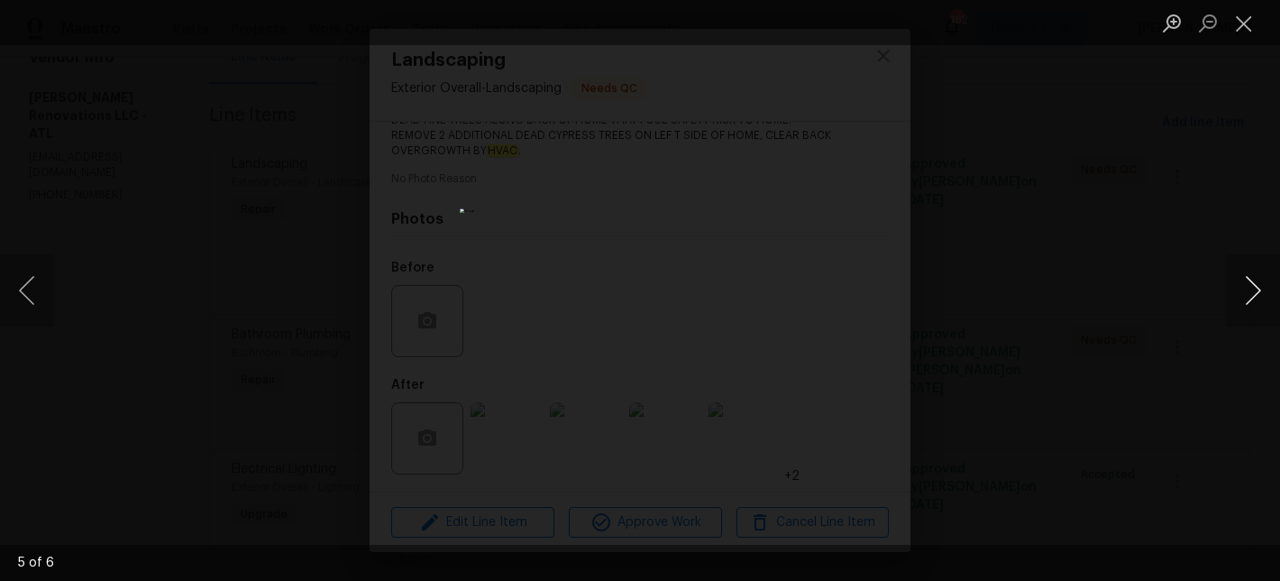
click at [1242, 301] on button "Next image" at bounding box center [1253, 290] width 54 height 72
click at [1232, 19] on button "Close lightbox" at bounding box center [1244, 23] width 36 height 32
